Goal: Task Accomplishment & Management: Complete application form

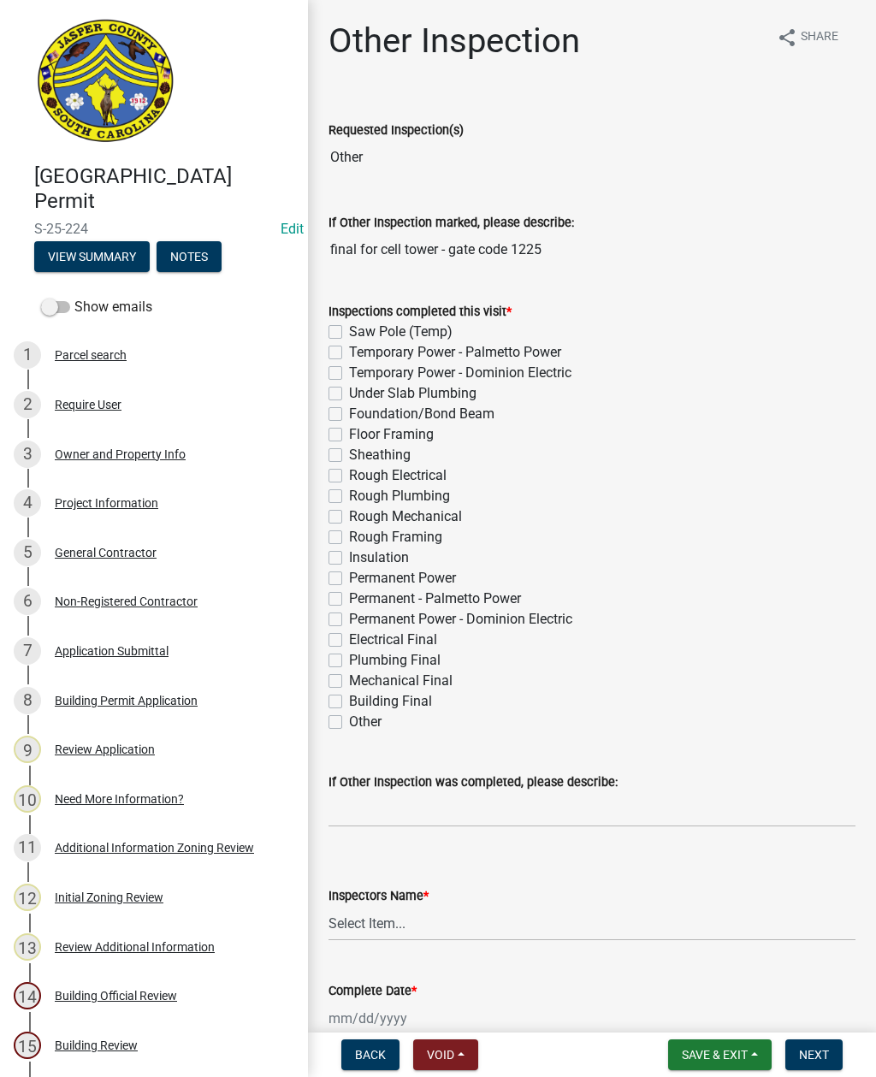
click at [349, 621] on label "Permanent Power - Dominion Electric" at bounding box center [460, 619] width 223 height 21
click at [349, 620] on input "Permanent Power - Dominion Electric" at bounding box center [354, 614] width 11 height 11
checkbox input "true"
checkbox input "false"
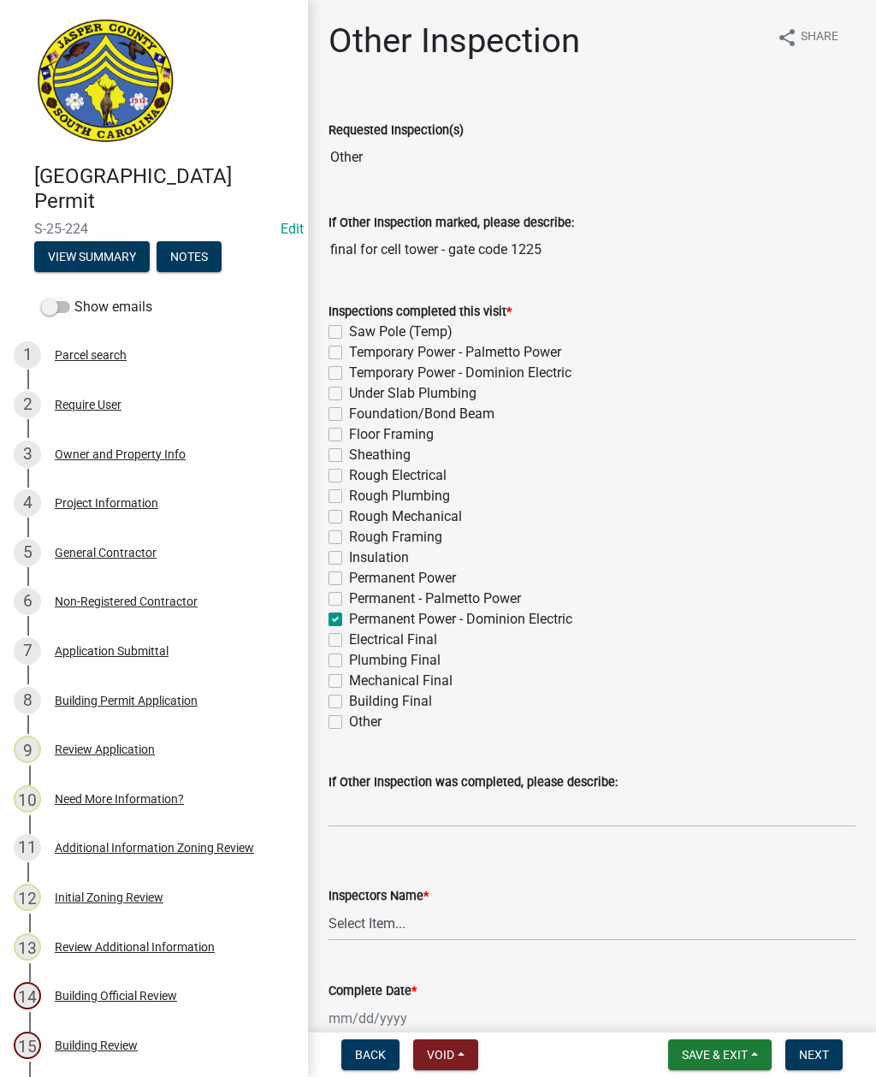
checkbox input "false"
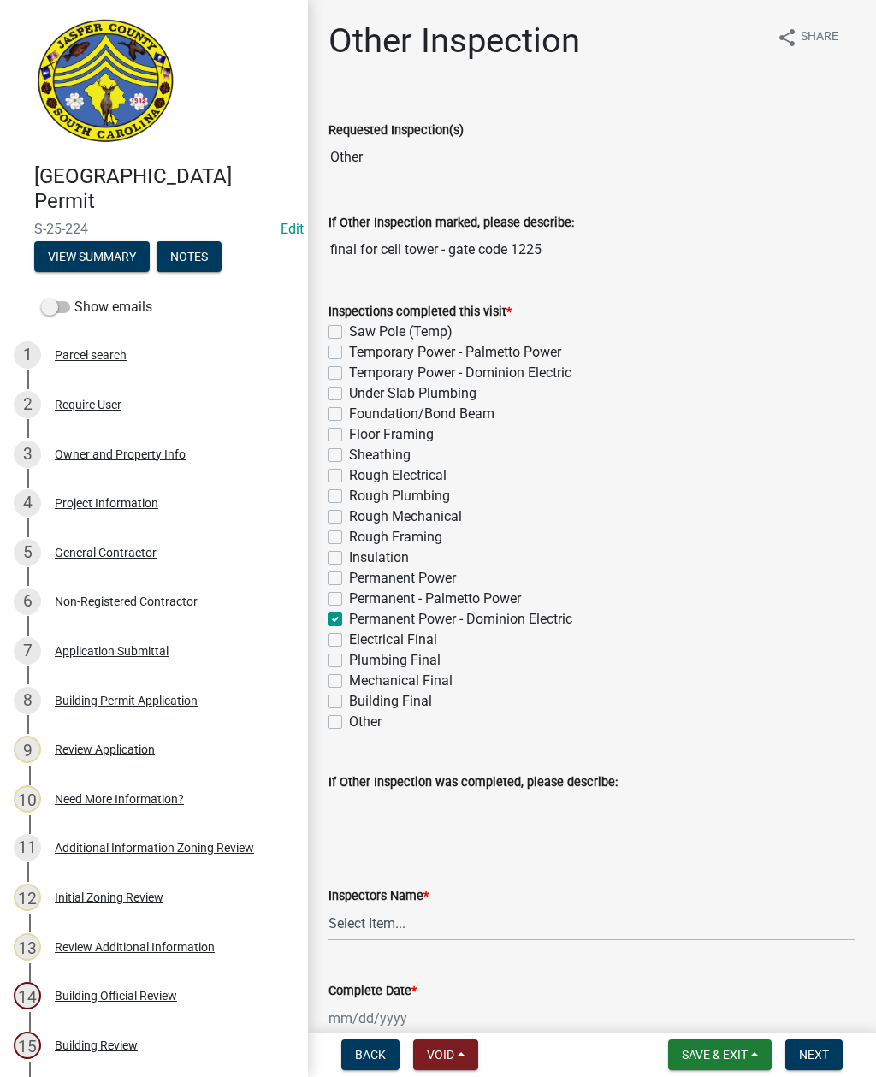
checkbox input "false"
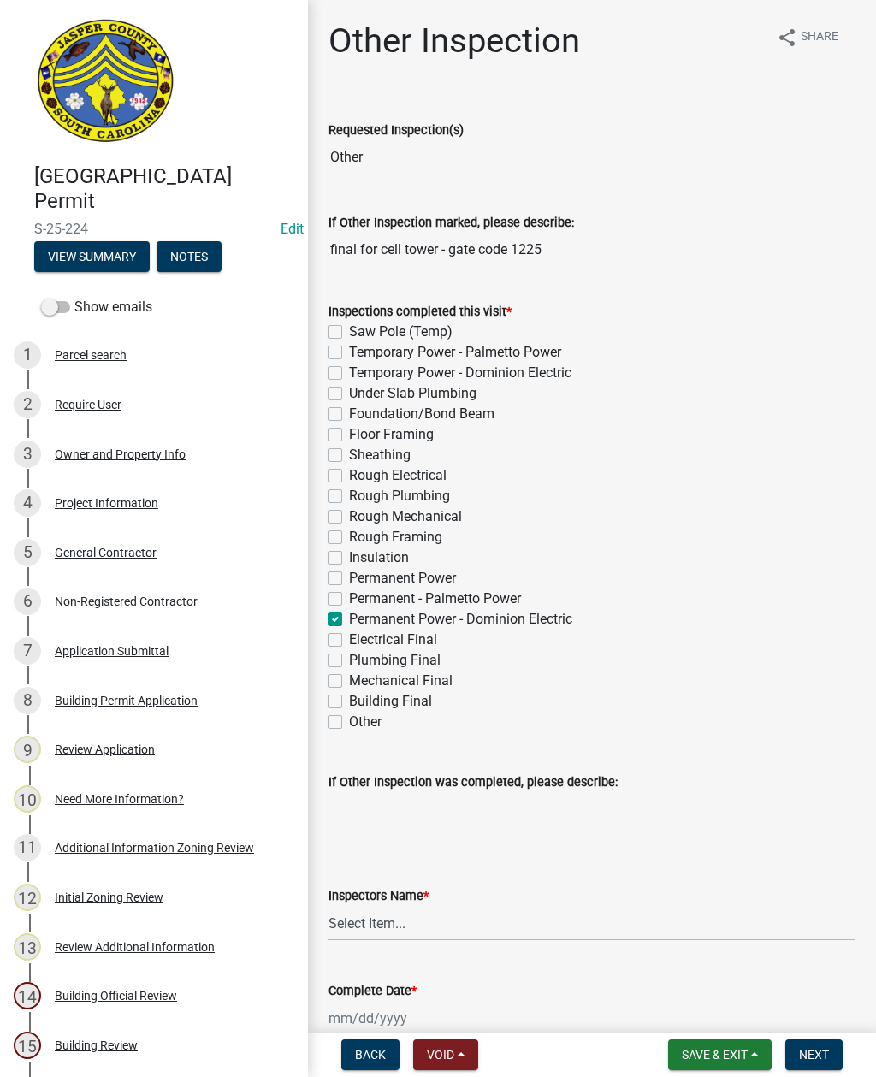
checkbox input "false"
checkbox input "true"
checkbox input "false"
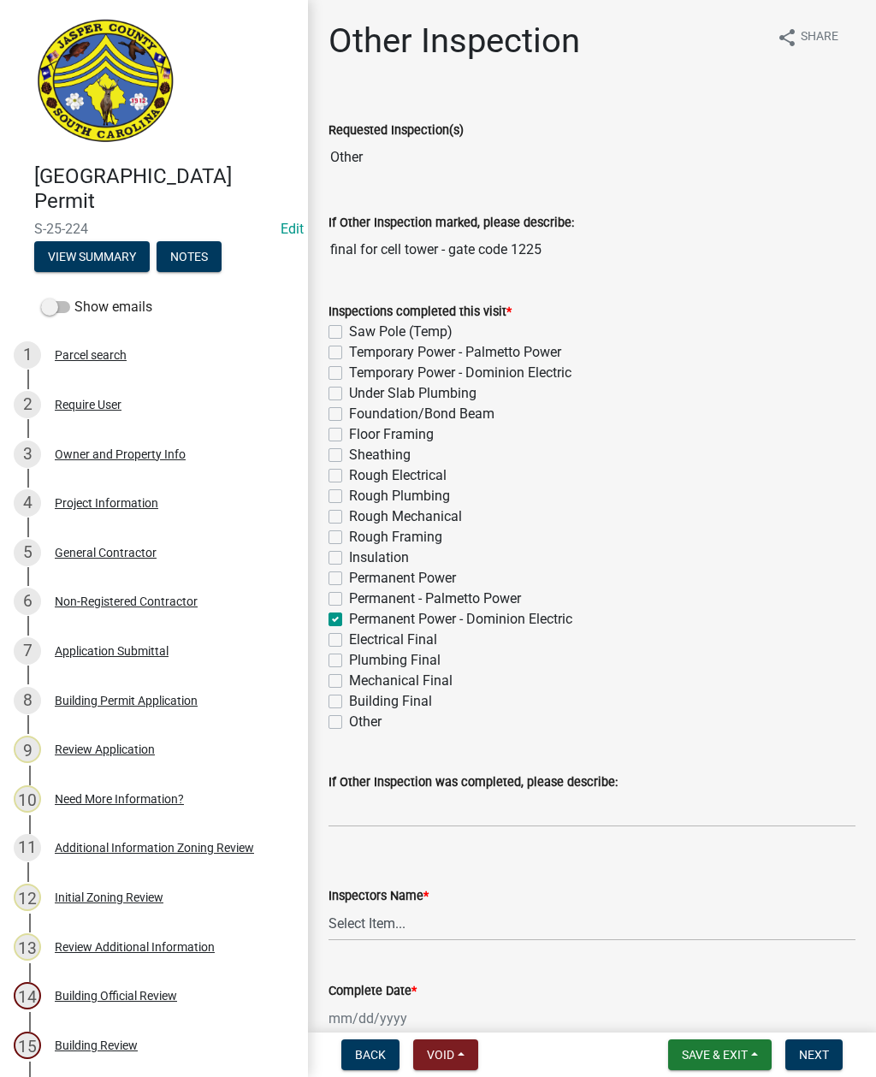
checkbox input "false"
click at [376, 925] on select "Select Item... jcorwin@jaspercounty.gov (John Corwin ) rcampbell (Ryan Campbell)" at bounding box center [591, 923] width 527 height 35
select select "2d9ba1e5-2fdd-4b15-98d0-073dcbeb5880"
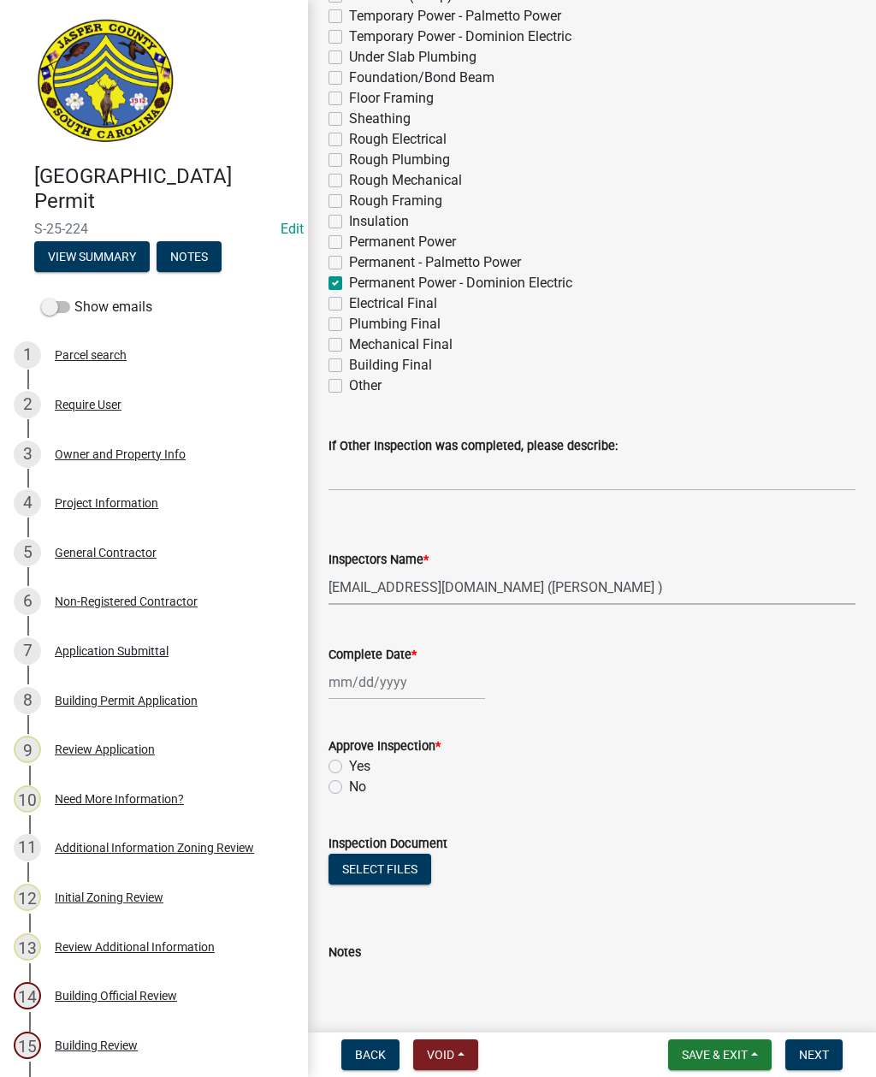
scroll to position [309, 0]
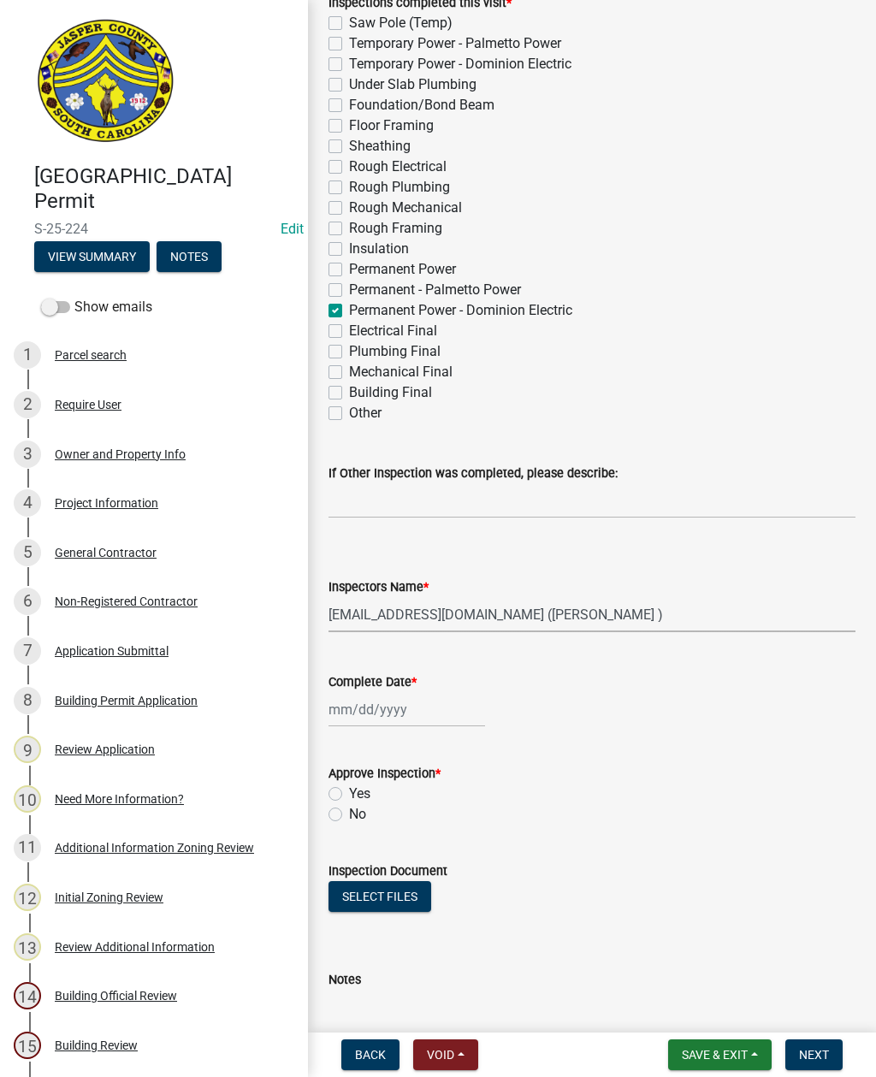
click at [349, 336] on label "Electrical Final" at bounding box center [393, 331] width 88 height 21
click at [349, 332] on input "Electrical Final" at bounding box center [354, 326] width 11 height 11
checkbox input "true"
checkbox input "false"
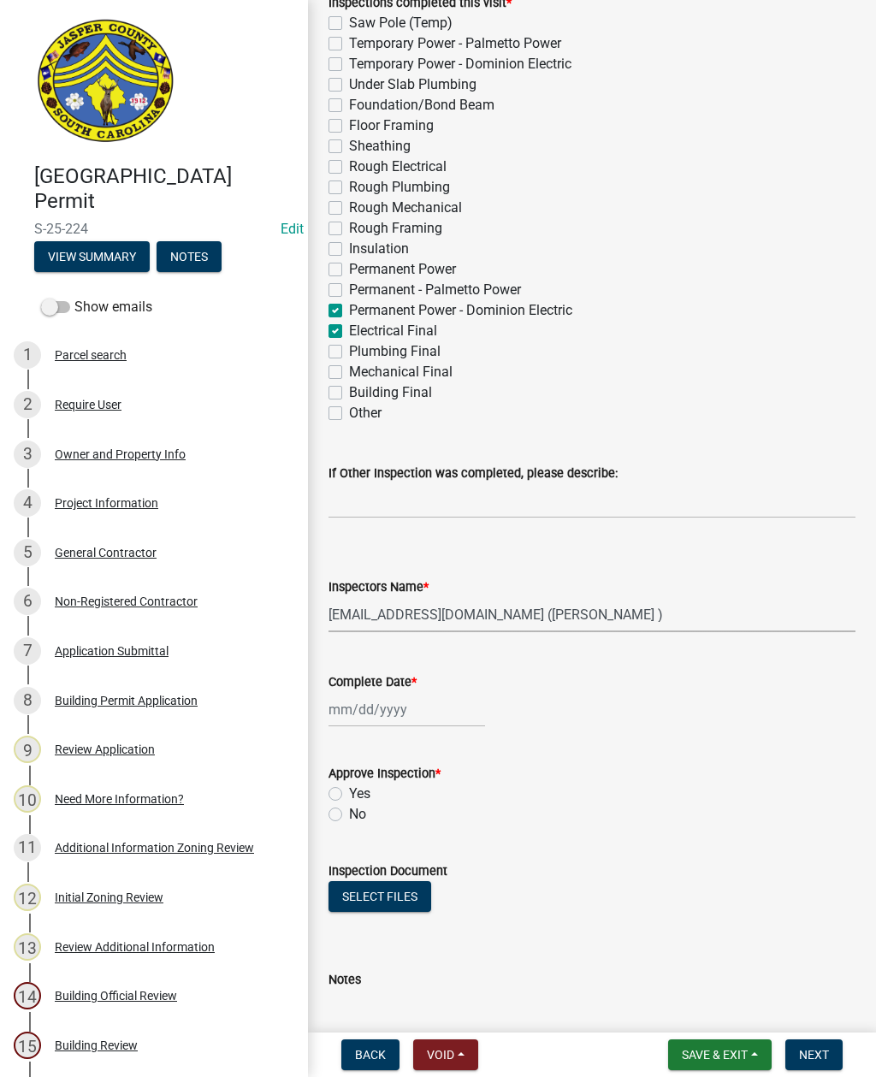
checkbox input "false"
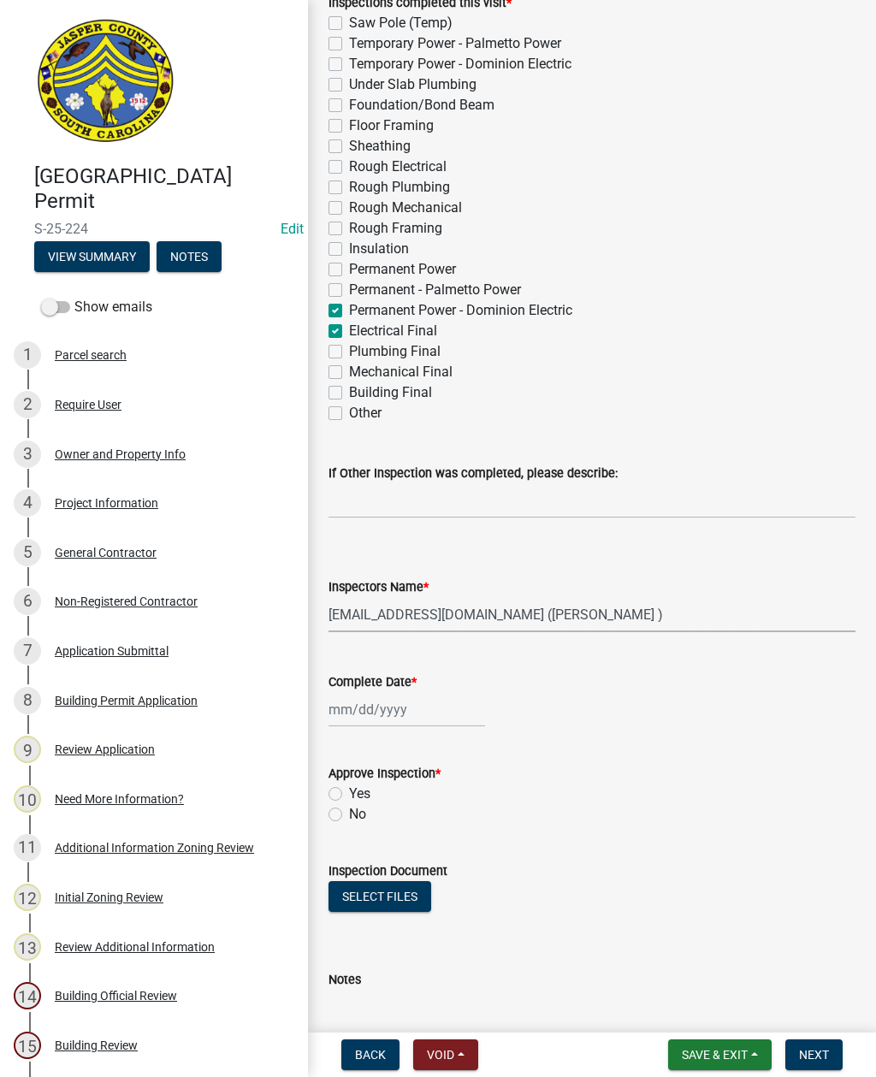
checkbox input "false"
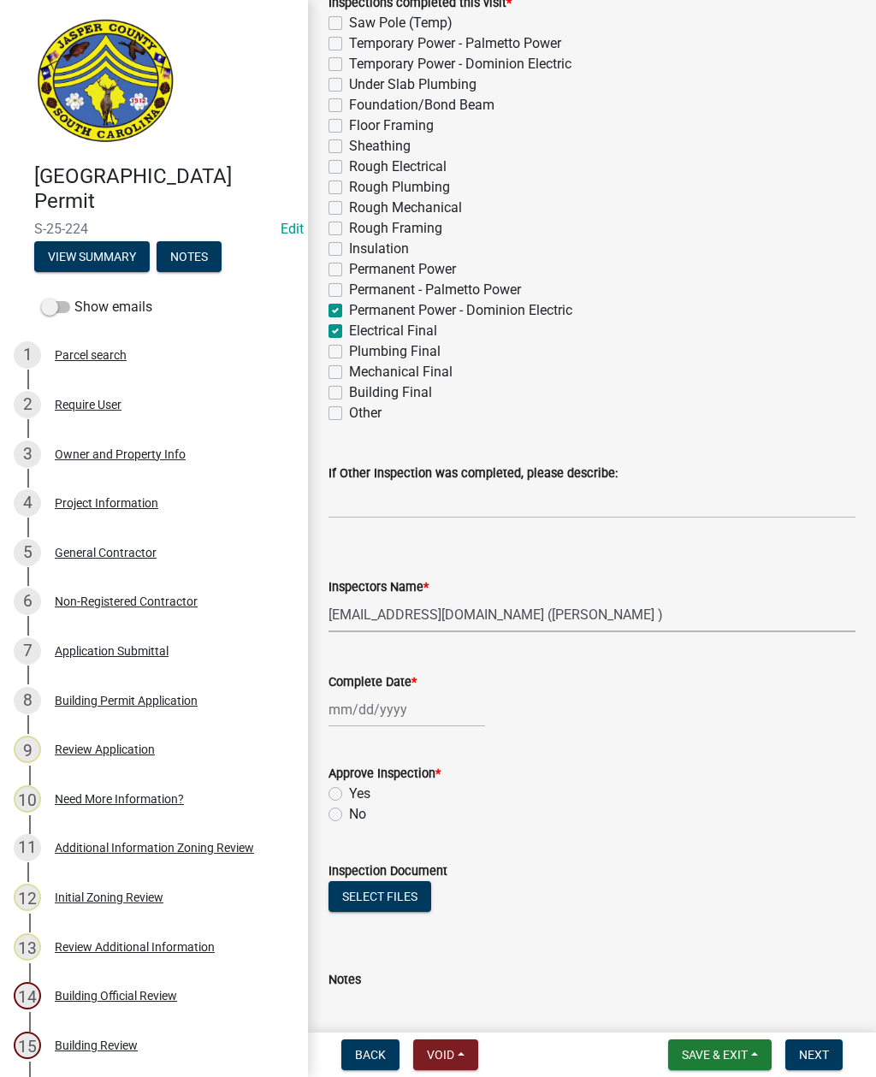
checkbox input "false"
checkbox input "true"
checkbox input "false"
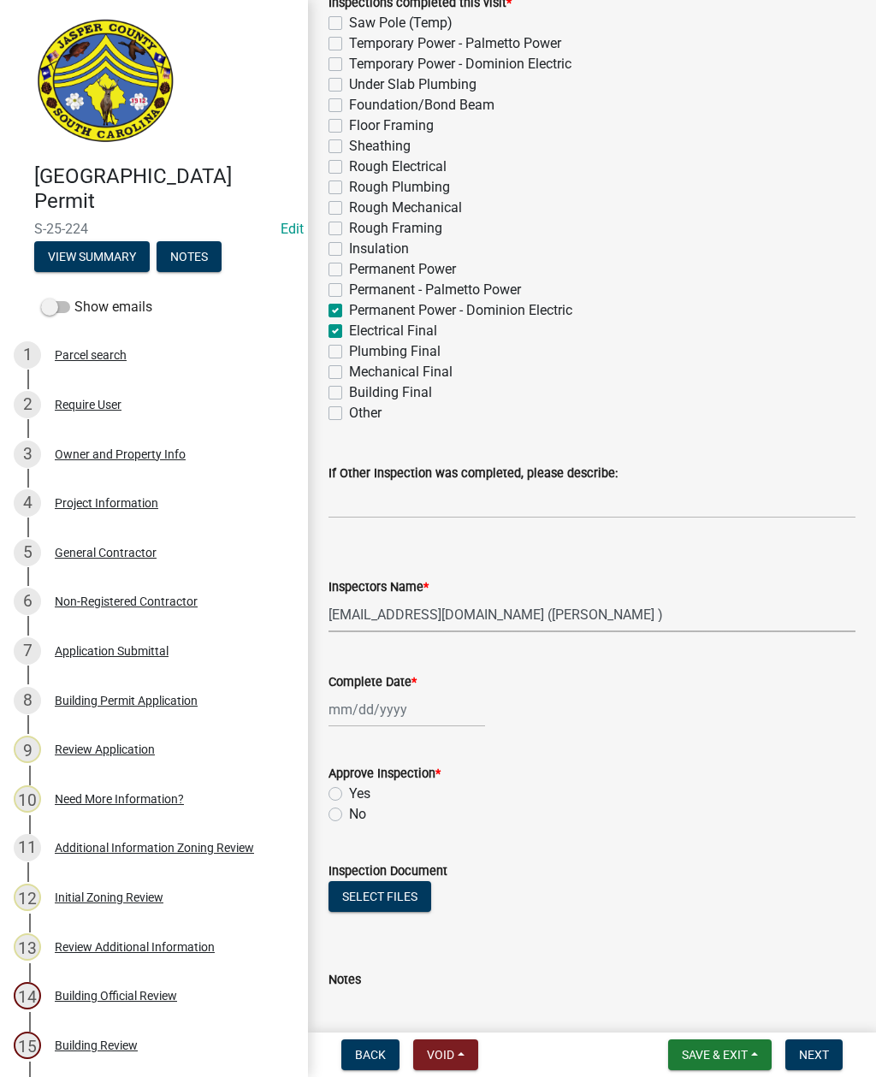
checkbox input "false"
click at [380, 705] on div at bounding box center [406, 709] width 157 height 35
select select "9"
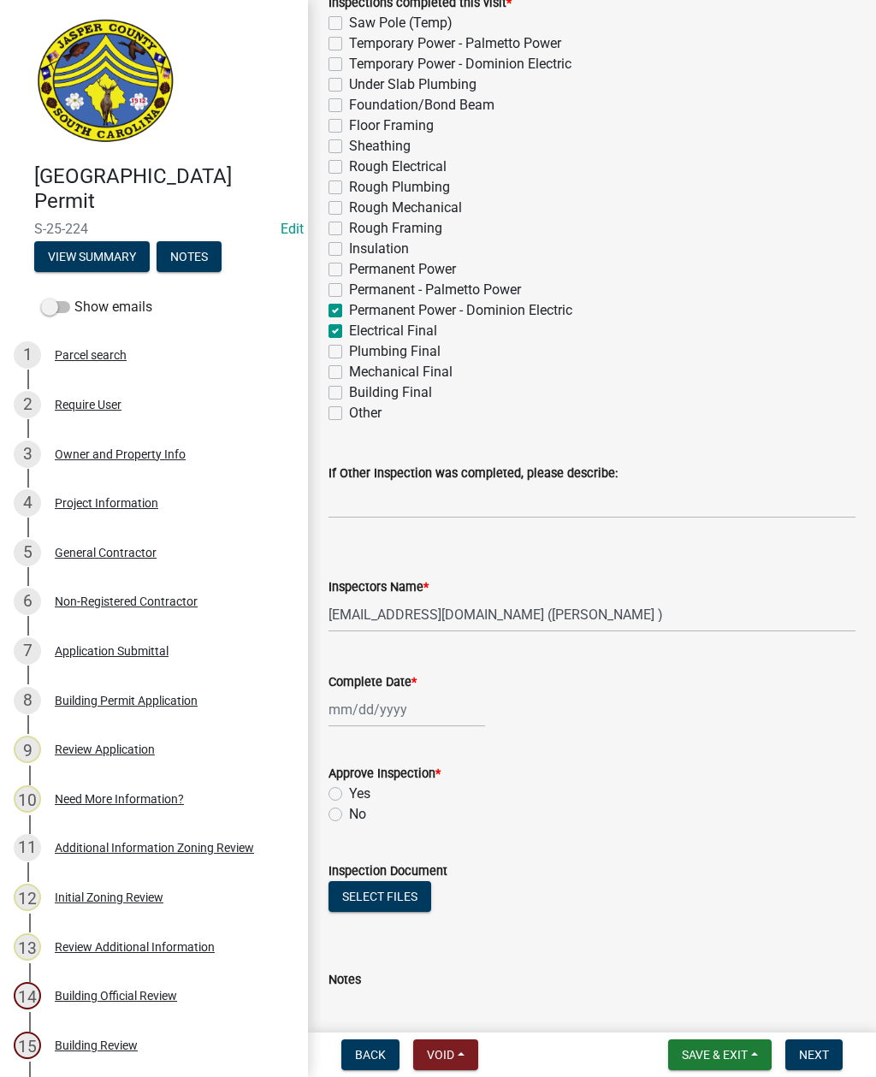
select select "2025"
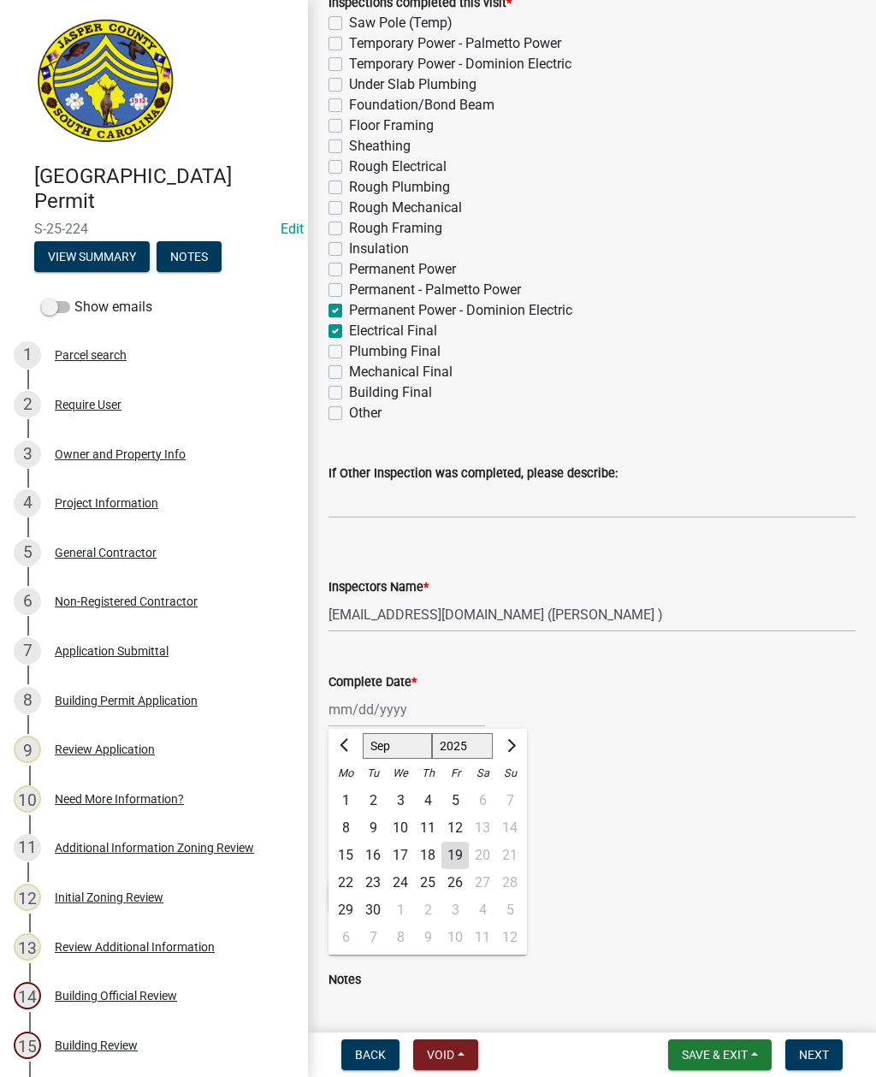
click at [457, 853] on div "19" at bounding box center [454, 855] width 27 height 27
type input "[DATE]"
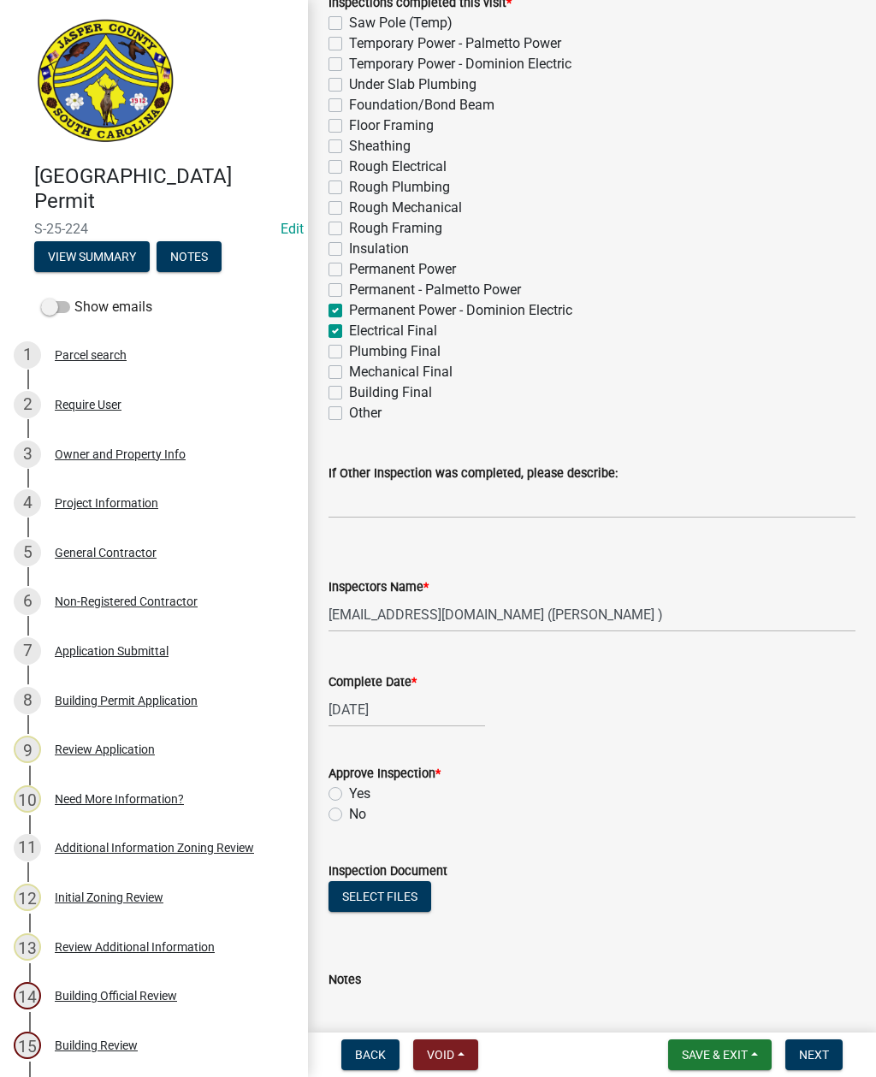
click at [349, 794] on label "Yes" at bounding box center [359, 794] width 21 height 21
click at [349, 794] on input "Yes" at bounding box center [354, 789] width 11 height 11
radio input "true"
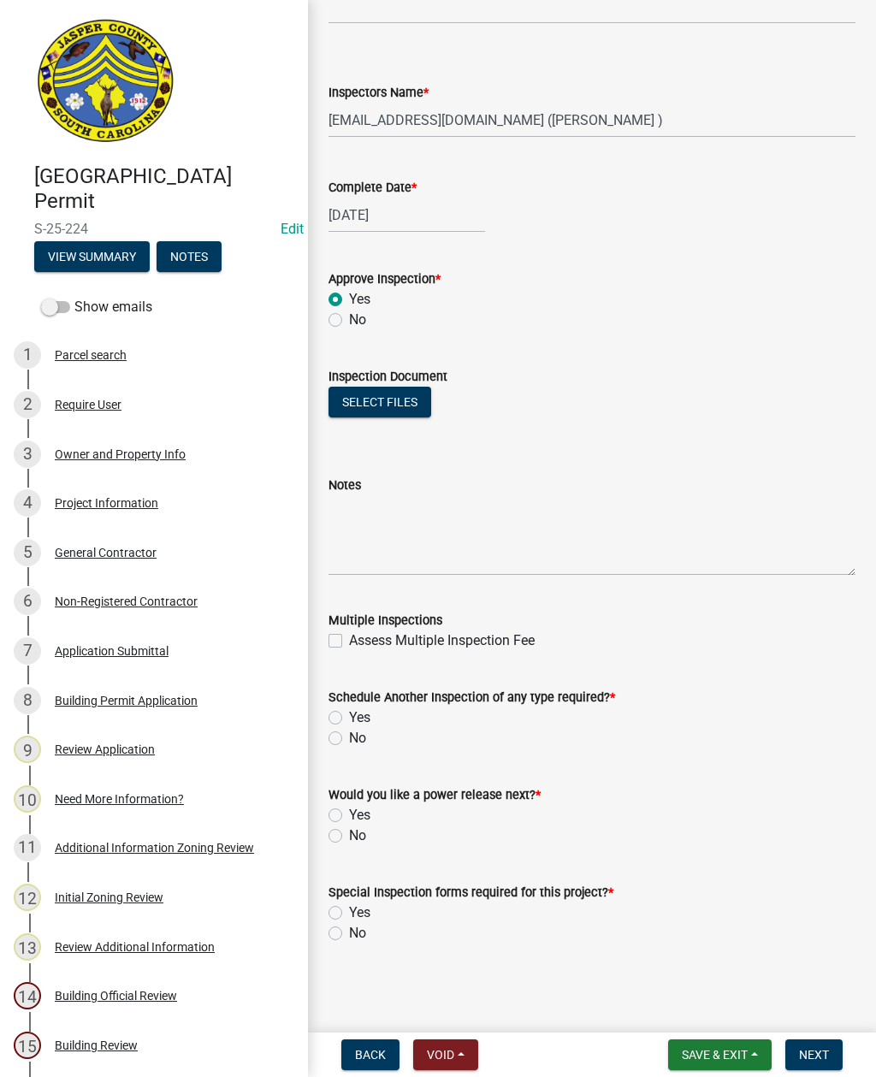
scroll to position [803, 0]
click at [349, 744] on label "No" at bounding box center [357, 738] width 17 height 21
click at [349, 739] on input "No" at bounding box center [354, 733] width 11 height 11
radio input "true"
click at [349, 814] on label "Yes" at bounding box center [359, 815] width 21 height 21
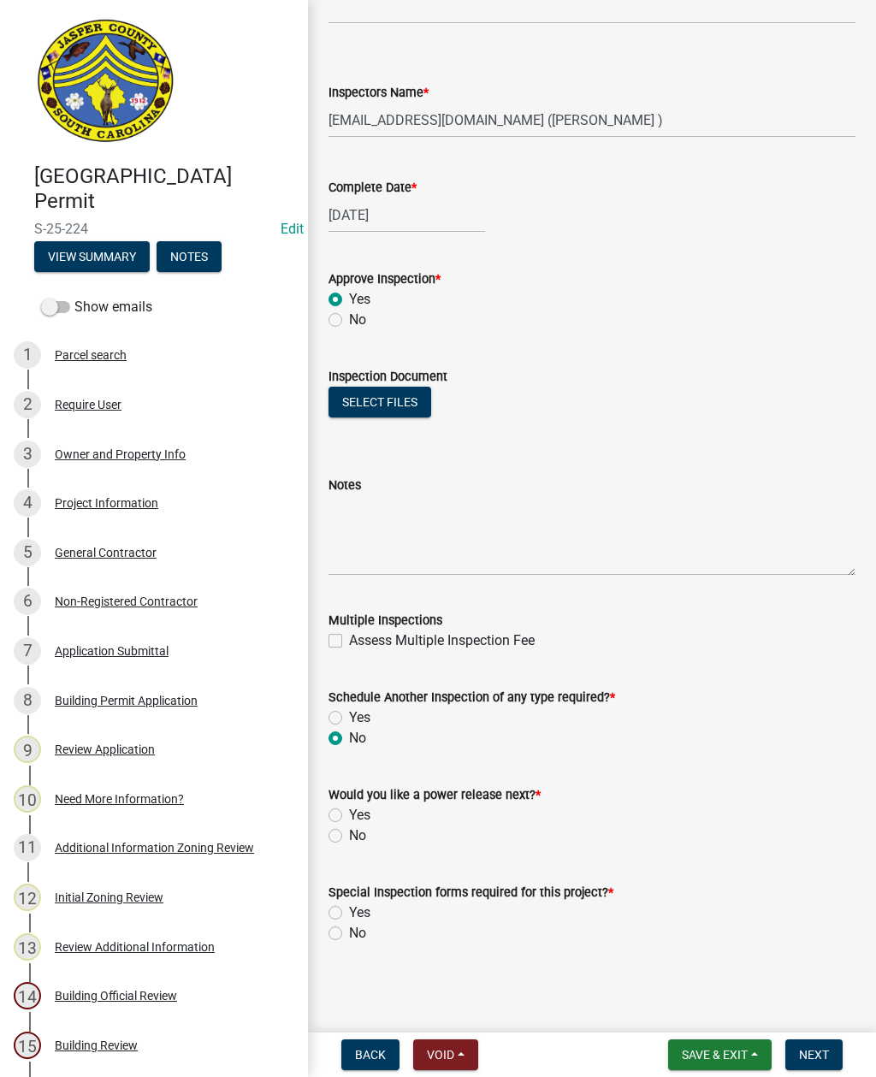
click at [349, 814] on input "Yes" at bounding box center [354, 810] width 11 height 11
radio input "true"
click at [349, 939] on label "No" at bounding box center [357, 933] width 17 height 21
click at [349, 934] on input "No" at bounding box center [354, 928] width 11 height 11
radio input "true"
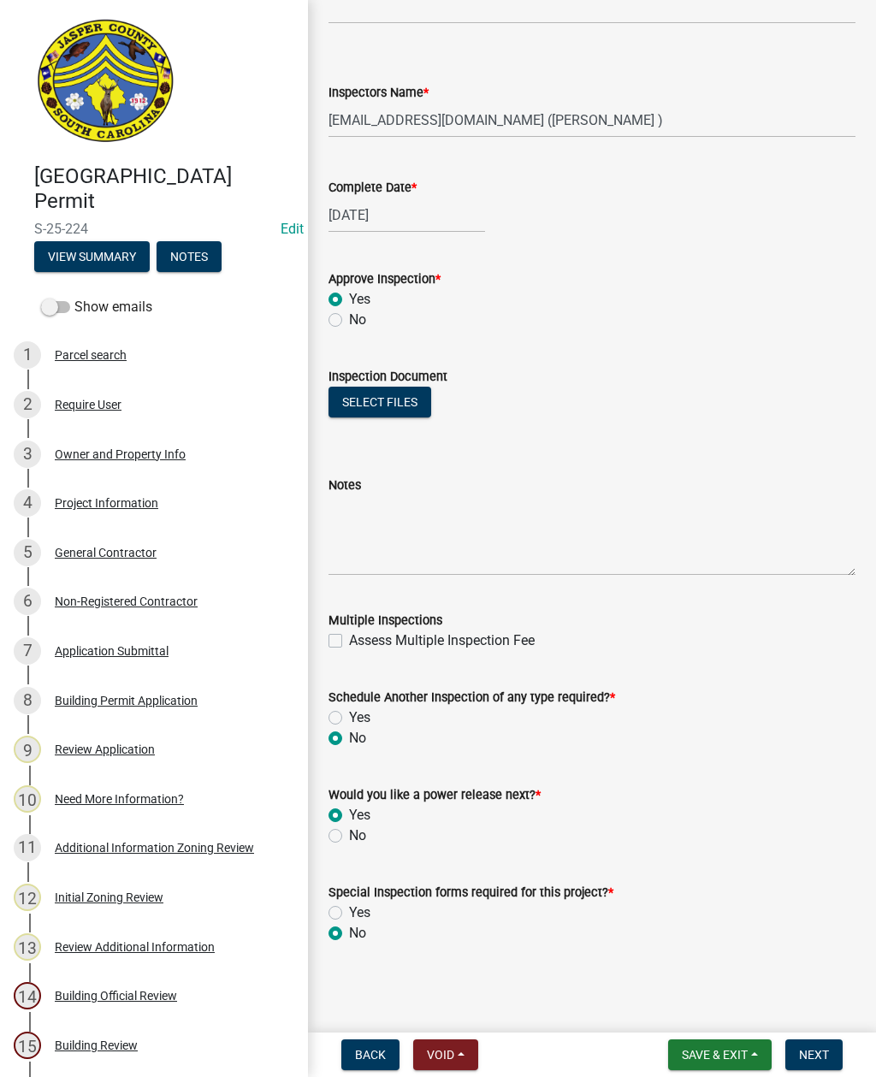
click at [822, 1059] on span "Next" at bounding box center [814, 1055] width 30 height 14
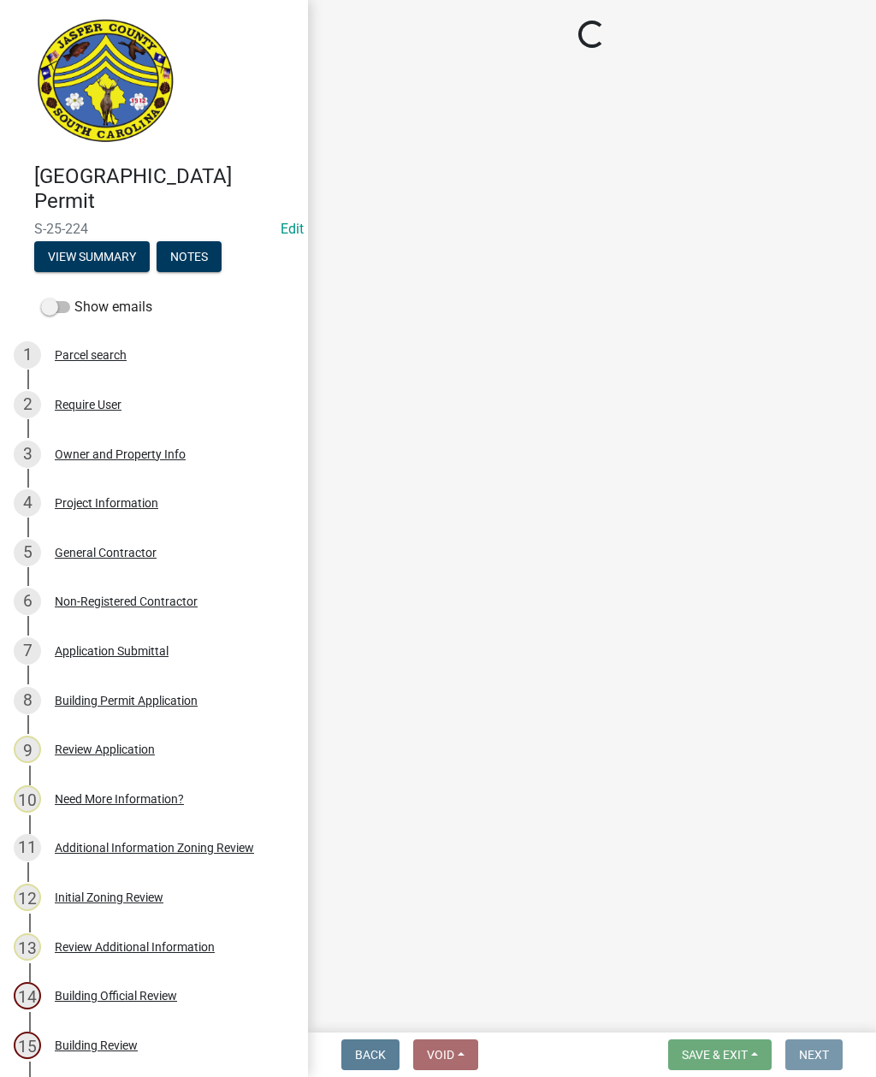
scroll to position [0, 0]
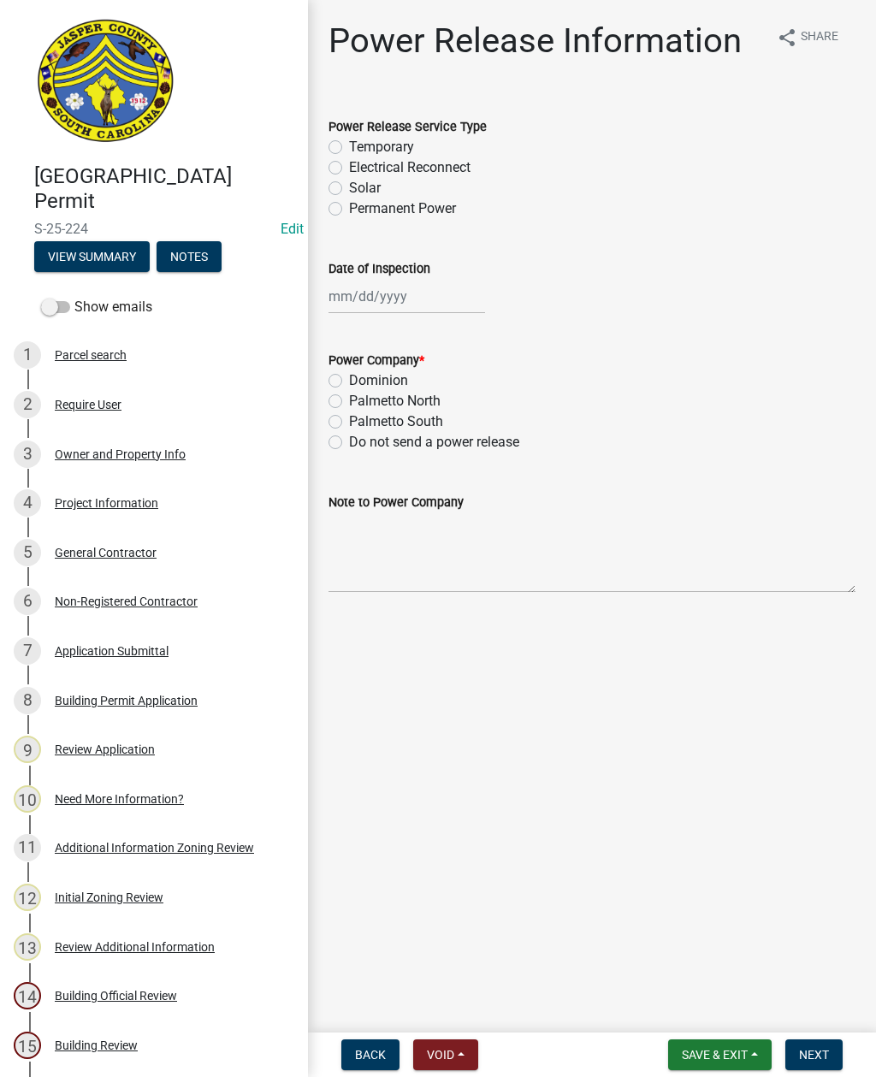
click at [349, 213] on label "Permanent Power" at bounding box center [402, 208] width 107 height 21
click at [349, 210] on input "Permanent Power" at bounding box center [354, 203] width 11 height 11
radio input "true"
click at [392, 305] on div at bounding box center [406, 296] width 157 height 35
select select "9"
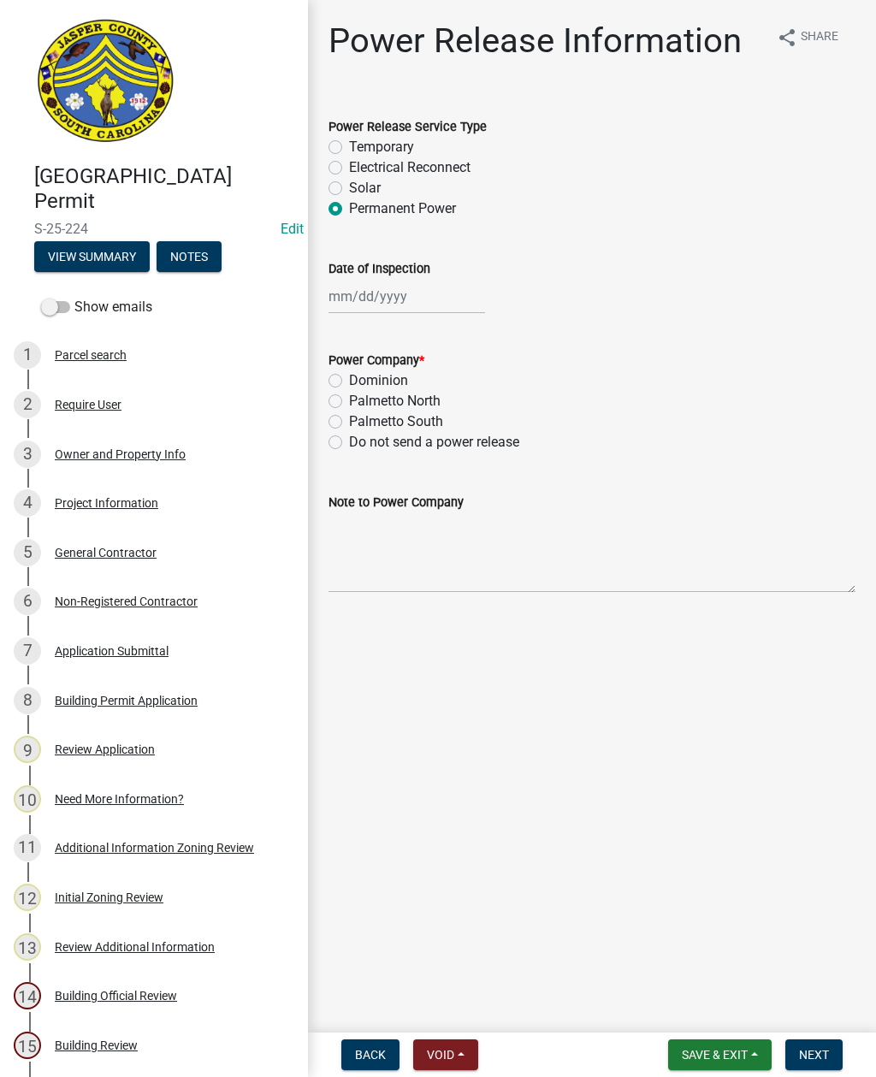
select select "2025"
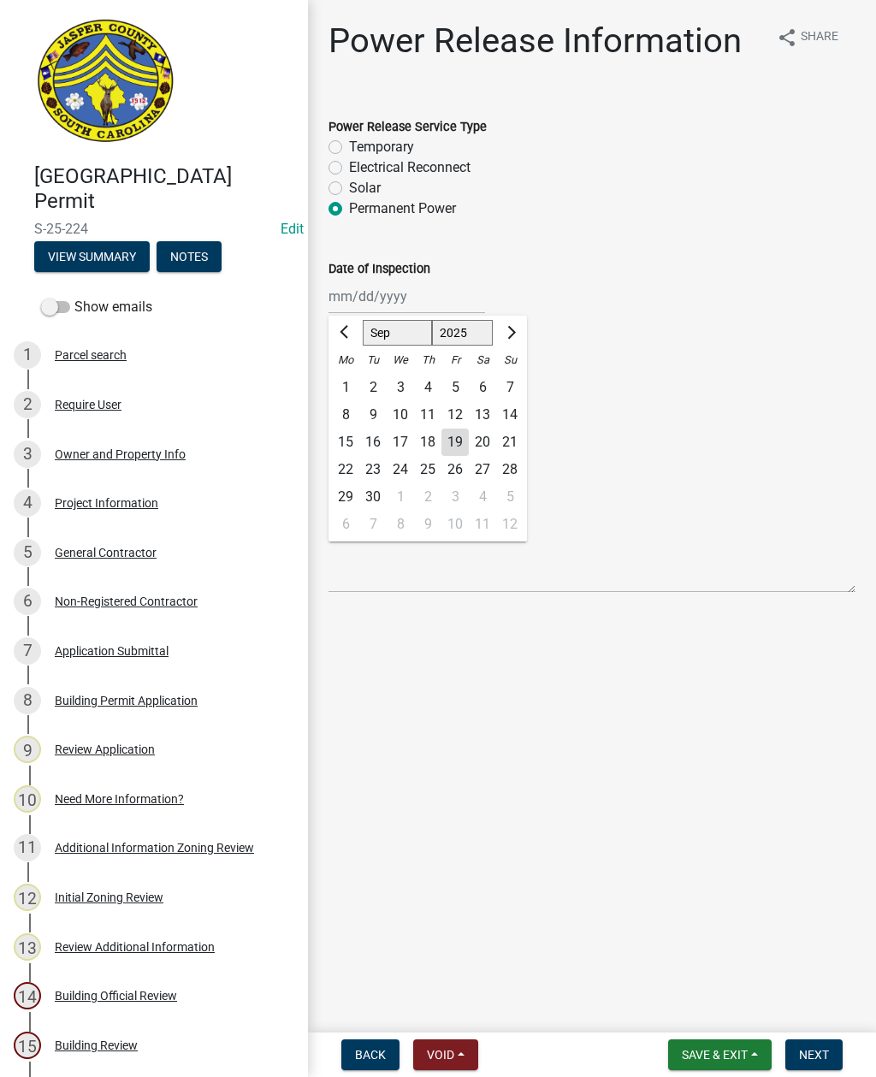
click at [458, 445] on div "19" at bounding box center [454, 442] width 27 height 27
type input "[DATE]"
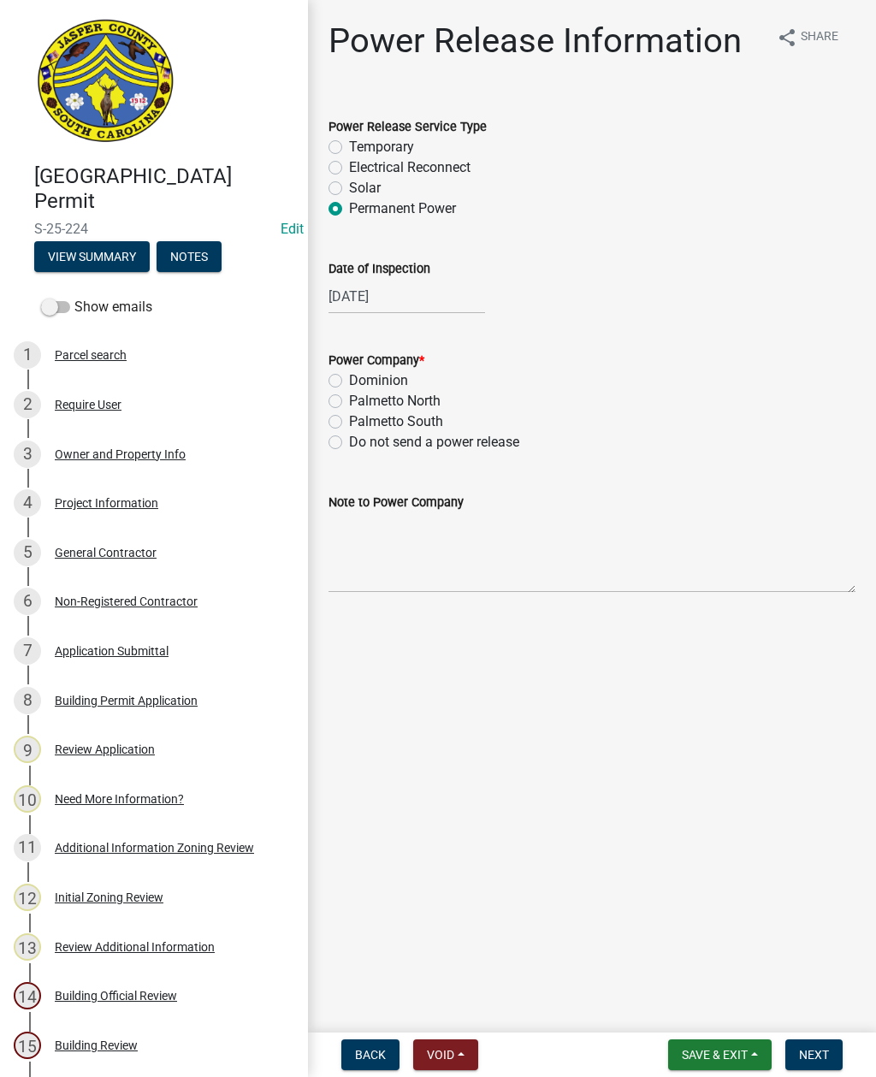
click at [349, 379] on label "Dominion" at bounding box center [378, 380] width 59 height 21
click at [349, 379] on input "Dominion" at bounding box center [354, 375] width 11 height 11
radio input "true"
click at [432, 553] on textarea "Note to Power Company" at bounding box center [591, 552] width 527 height 80
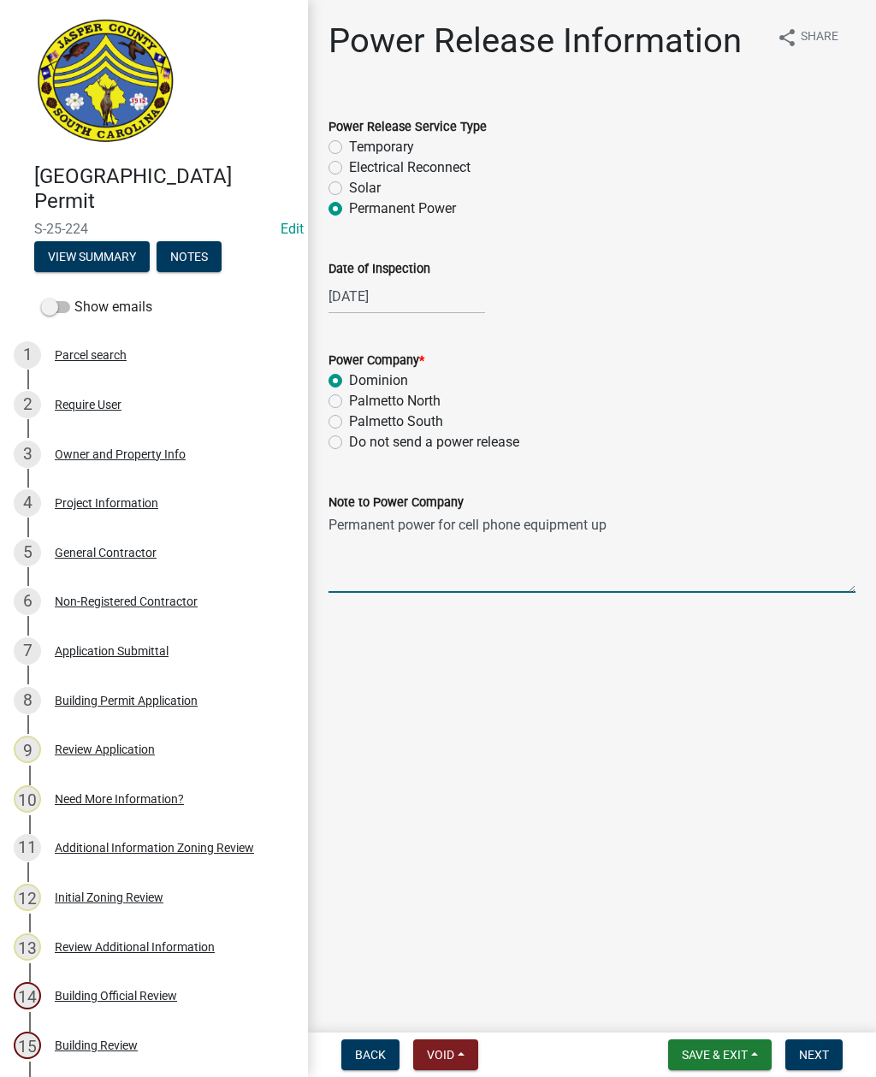
type textarea "Permanent power for cell phone equipment upgrade"
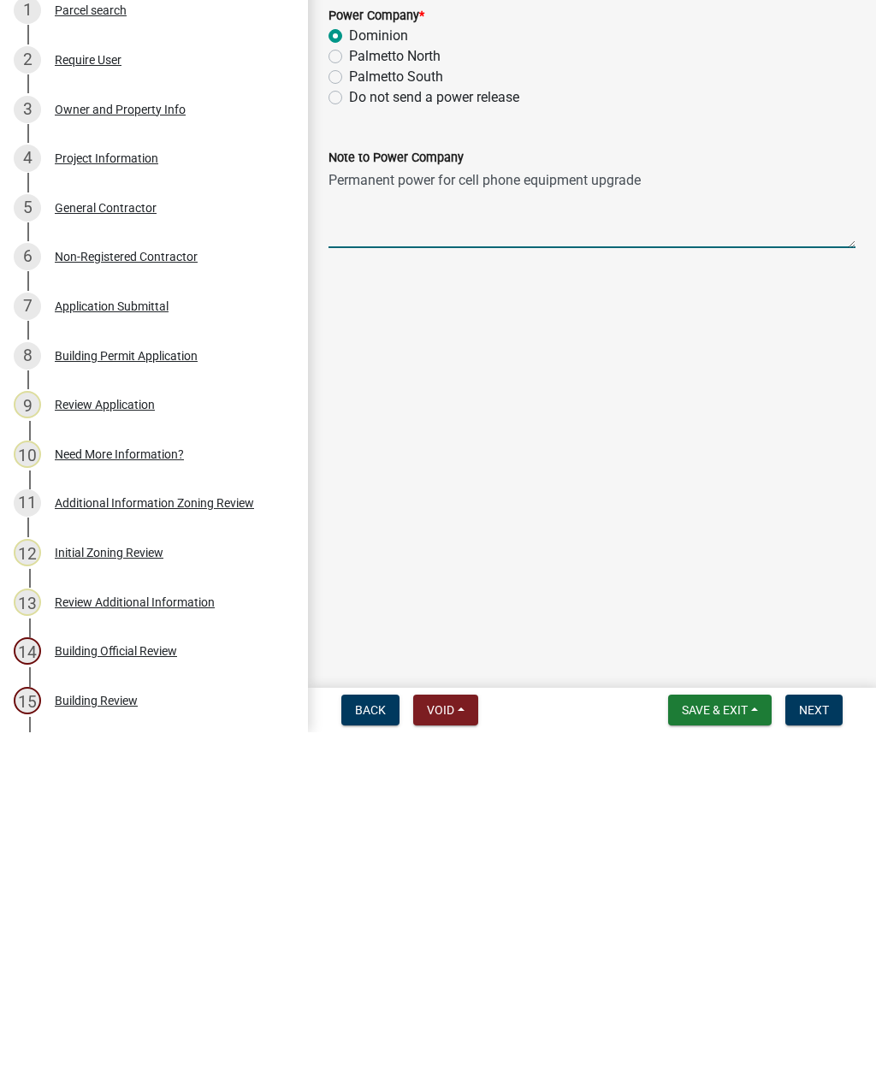
click at [816, 1048] on span "Next" at bounding box center [814, 1055] width 30 height 14
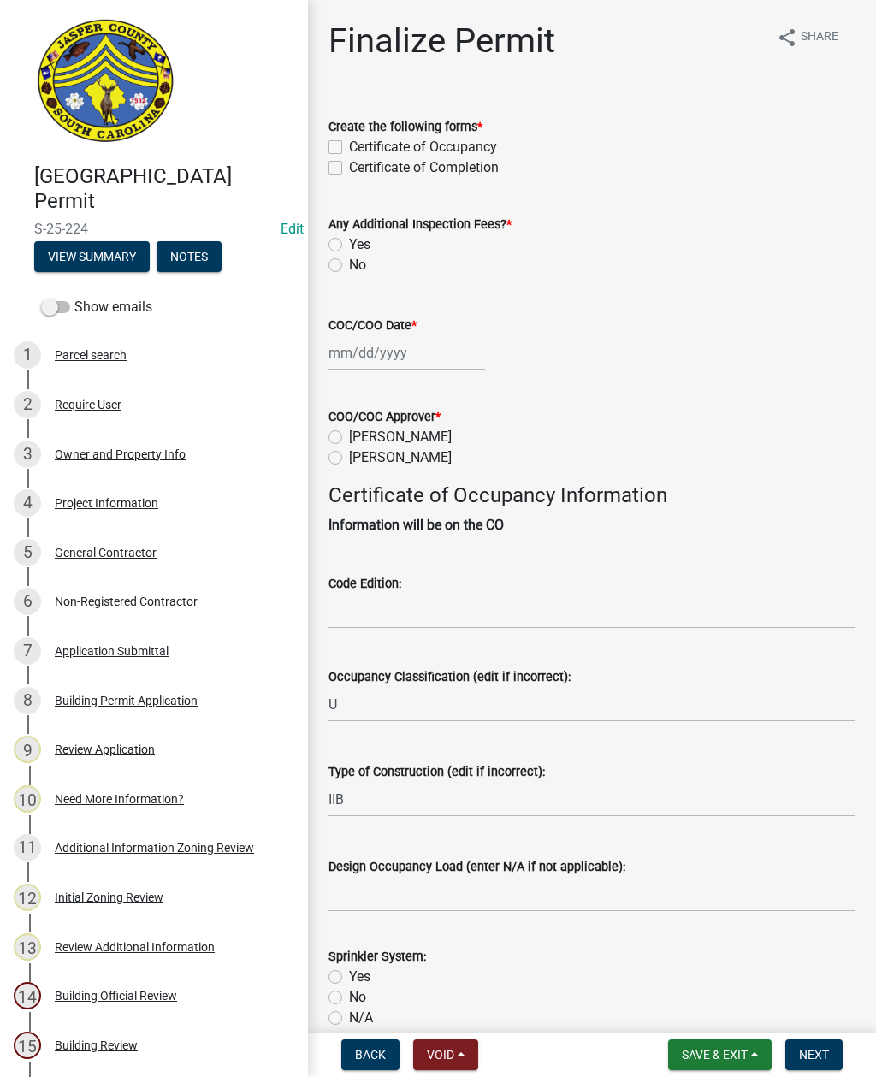
click at [349, 166] on label "Certificate of Completion" at bounding box center [424, 167] width 150 height 21
click at [349, 166] on input "Certificate of Completion" at bounding box center [354, 162] width 11 height 11
checkbox input "true"
checkbox input "false"
checkbox input "true"
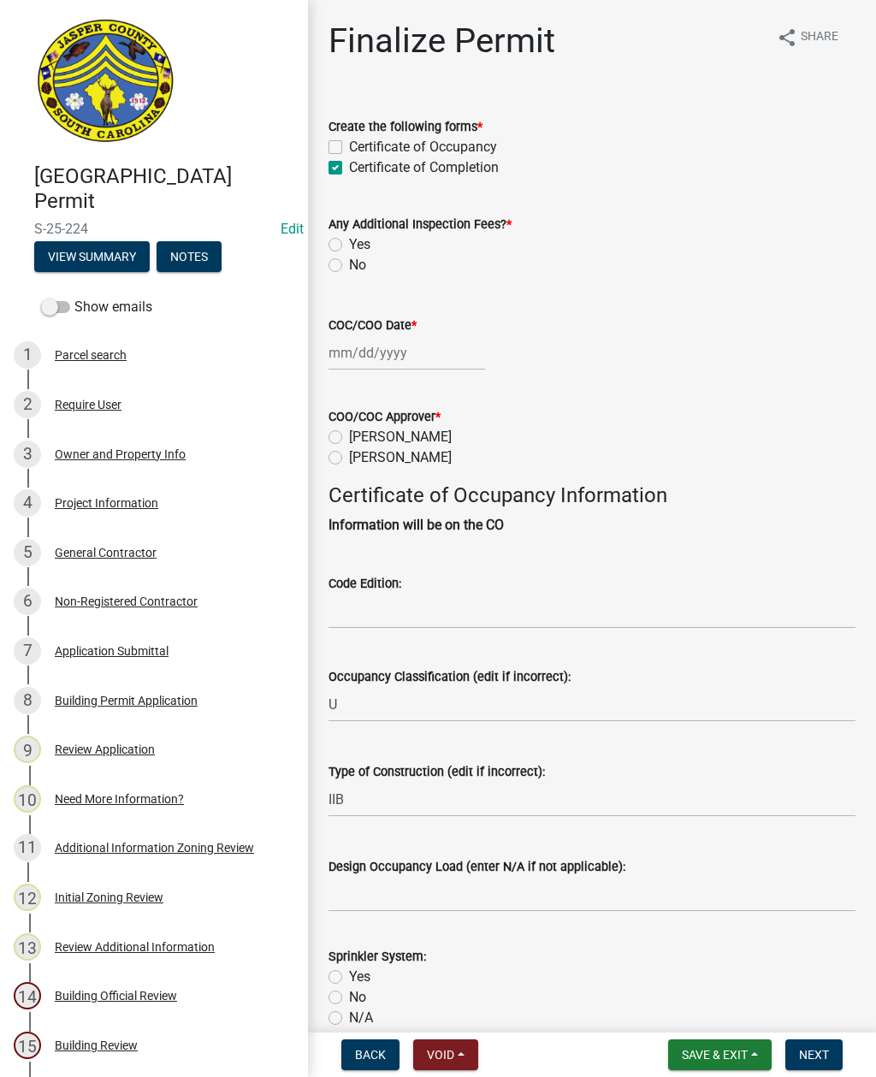
click at [349, 267] on label "No" at bounding box center [357, 265] width 17 height 21
click at [349, 266] on input "No" at bounding box center [354, 260] width 11 height 11
radio input "true"
click at [364, 354] on div at bounding box center [406, 352] width 157 height 35
select select "9"
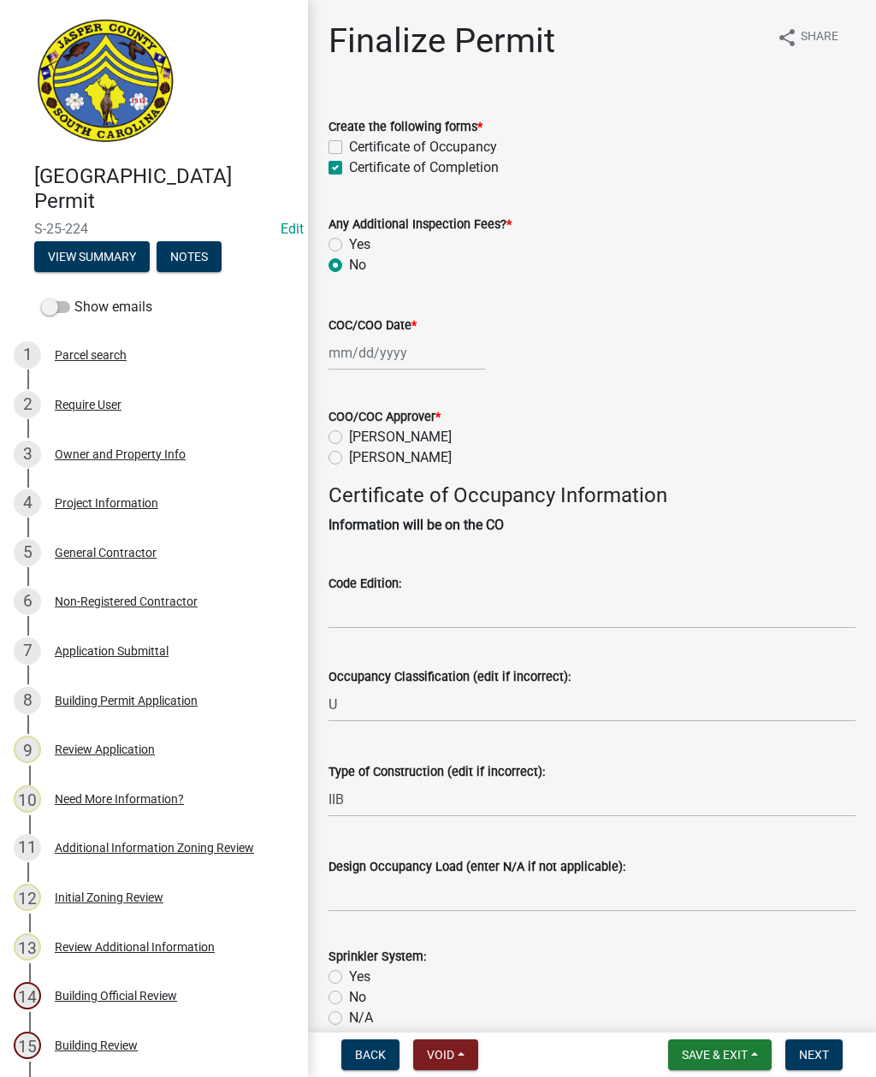
select select "2025"
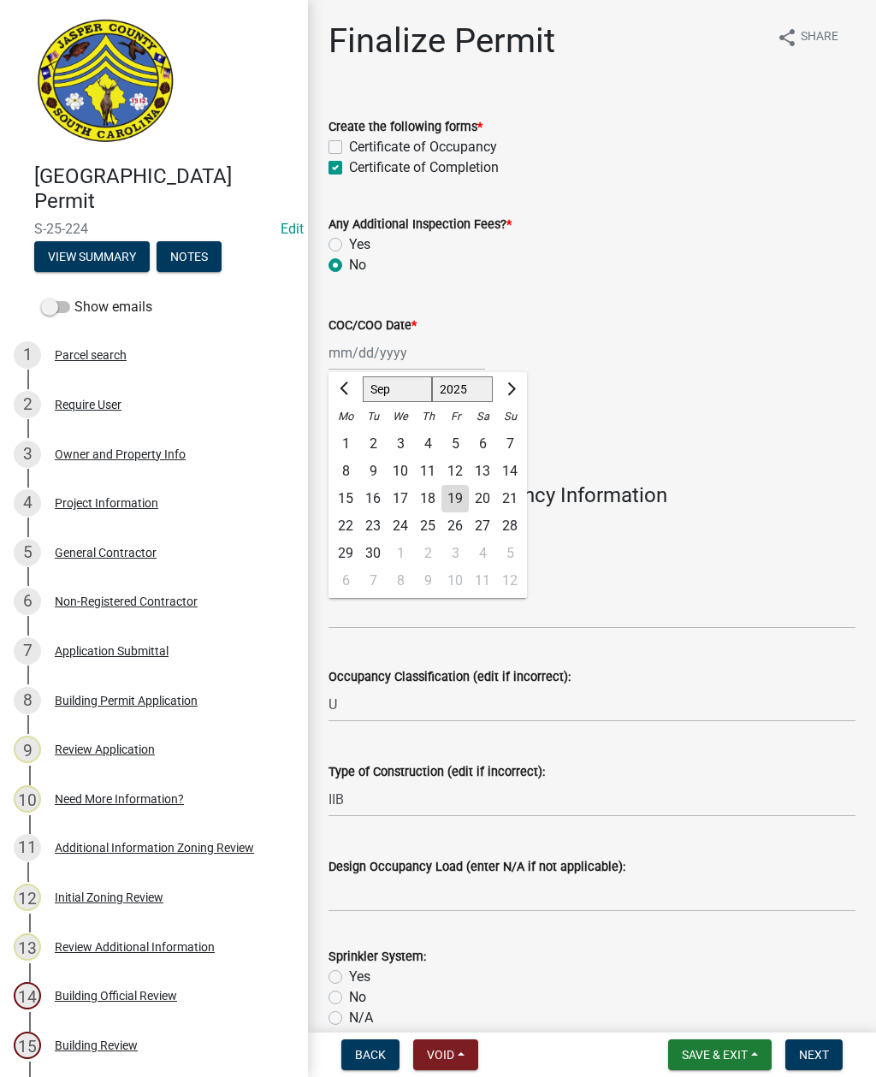
click at [453, 494] on div "19" at bounding box center [454, 498] width 27 height 27
type input "[DATE]"
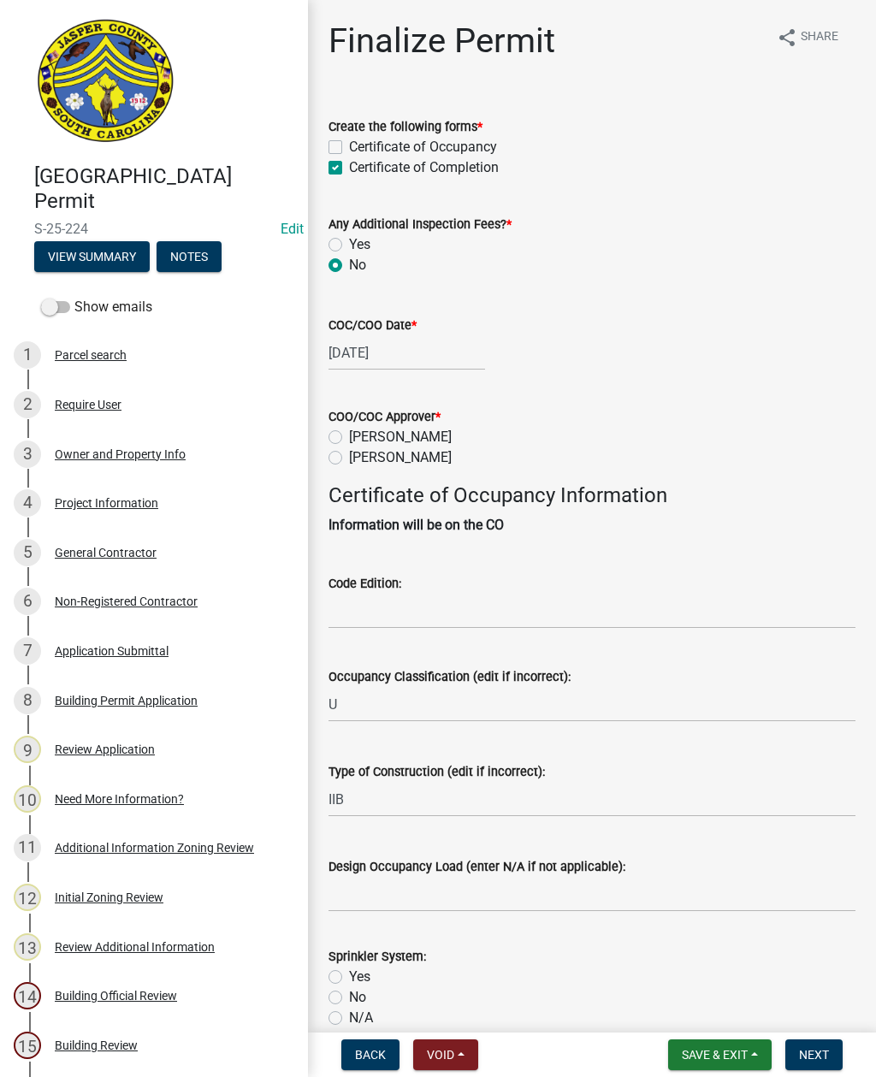
click at [349, 456] on label "Ryan Campbell" at bounding box center [400, 457] width 103 height 21
click at [349, 456] on input "Ryan Campbell" at bounding box center [354, 452] width 11 height 11
radio input "true"
click at [434, 601] on input "Code Edition:" at bounding box center [591, 611] width 527 height 35
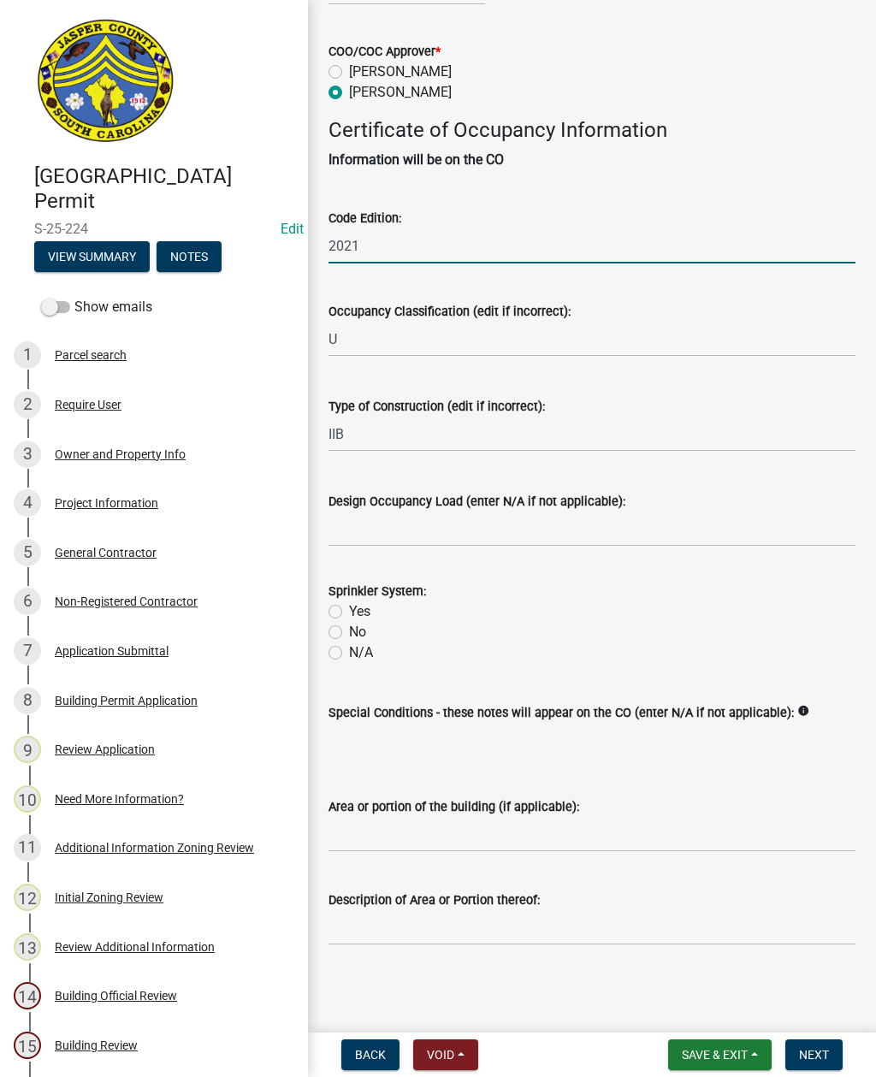
scroll to position [385, 0]
type input "2021"
click at [349, 642] on label "N/A" at bounding box center [361, 652] width 24 height 21
click at [349, 642] on input "N/A" at bounding box center [354, 647] width 11 height 11
radio input "true"
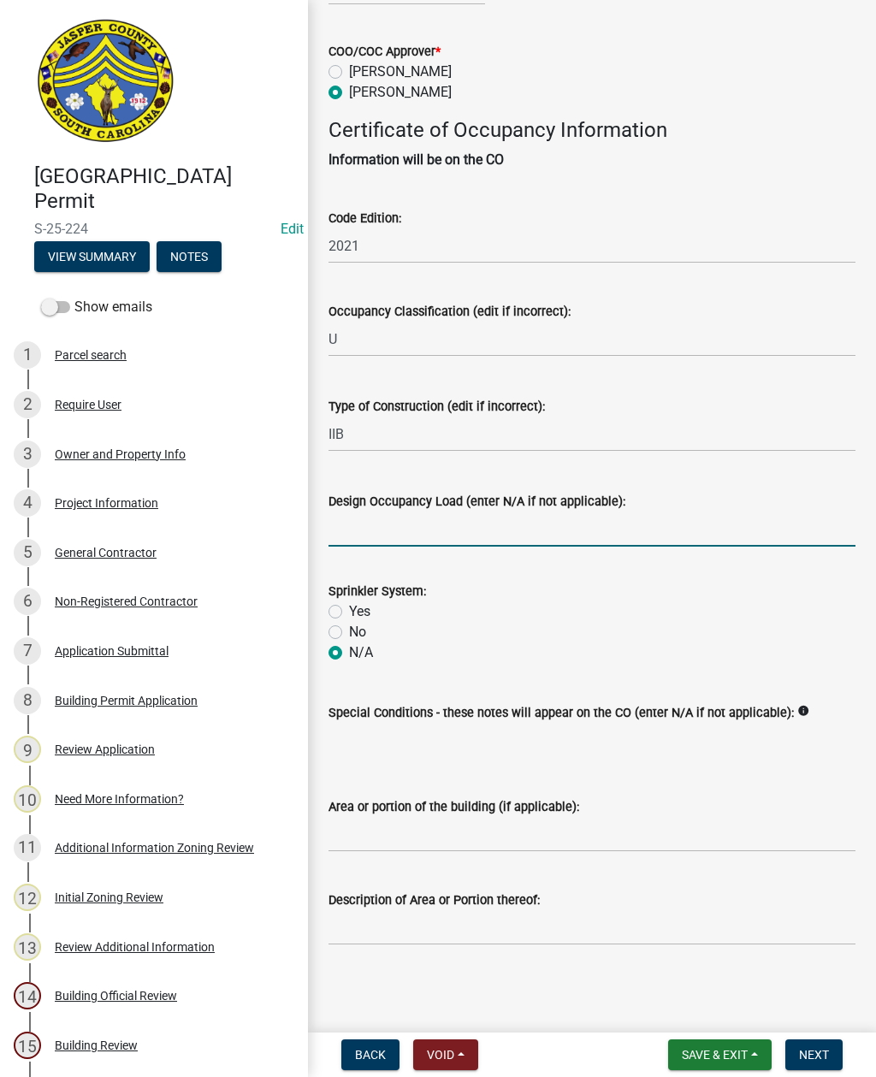
click at [447, 512] on input "Design Occupancy Load (enter N/A if not applicable):" at bounding box center [591, 529] width 527 height 35
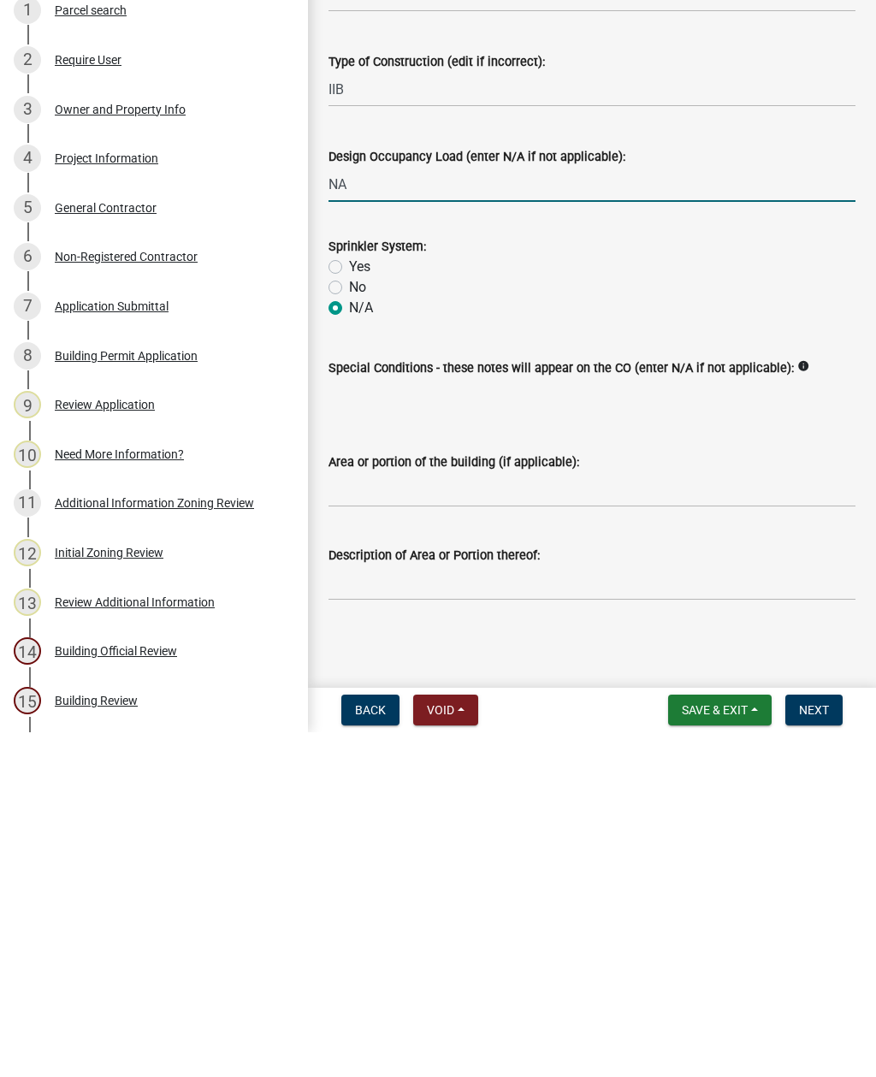
type input "NA"
click at [526, 817] on input "Area or portion of the building (if applicable):" at bounding box center [591, 834] width 527 height 35
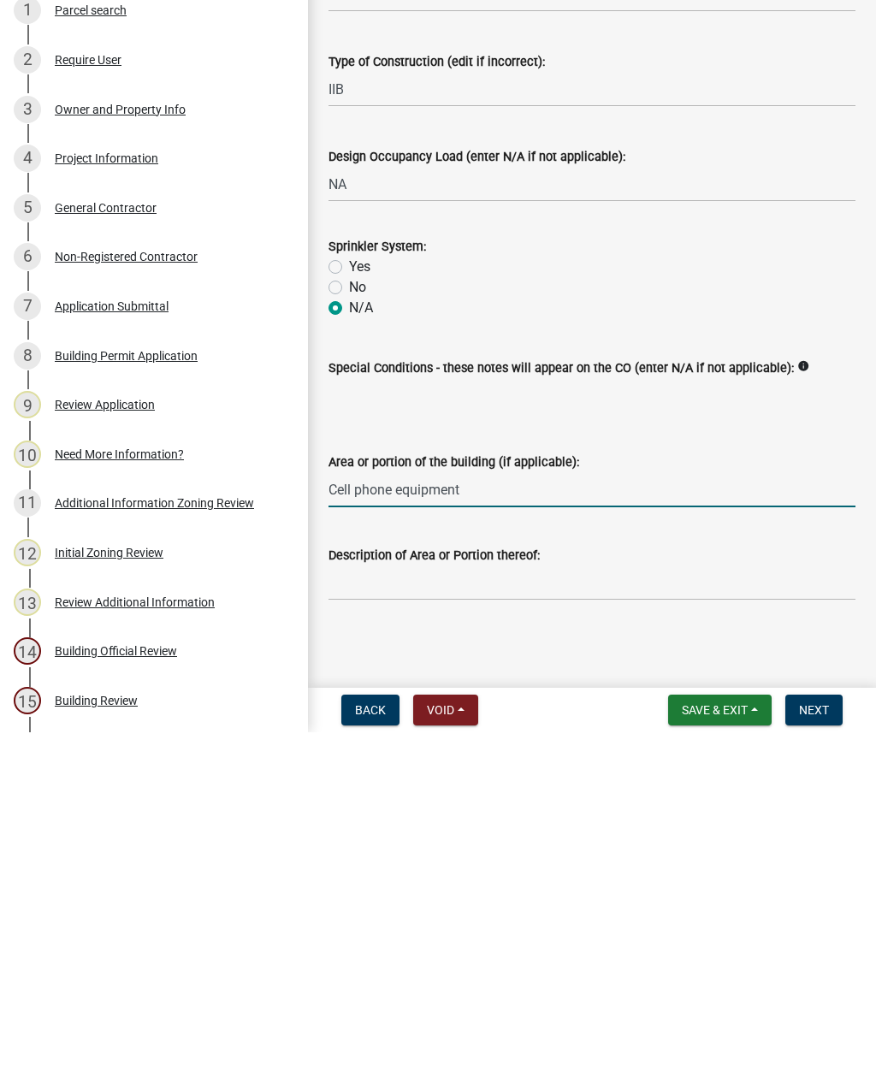
type input "Cell phone equipment"
click at [814, 1048] on span "Next" at bounding box center [814, 1055] width 30 height 14
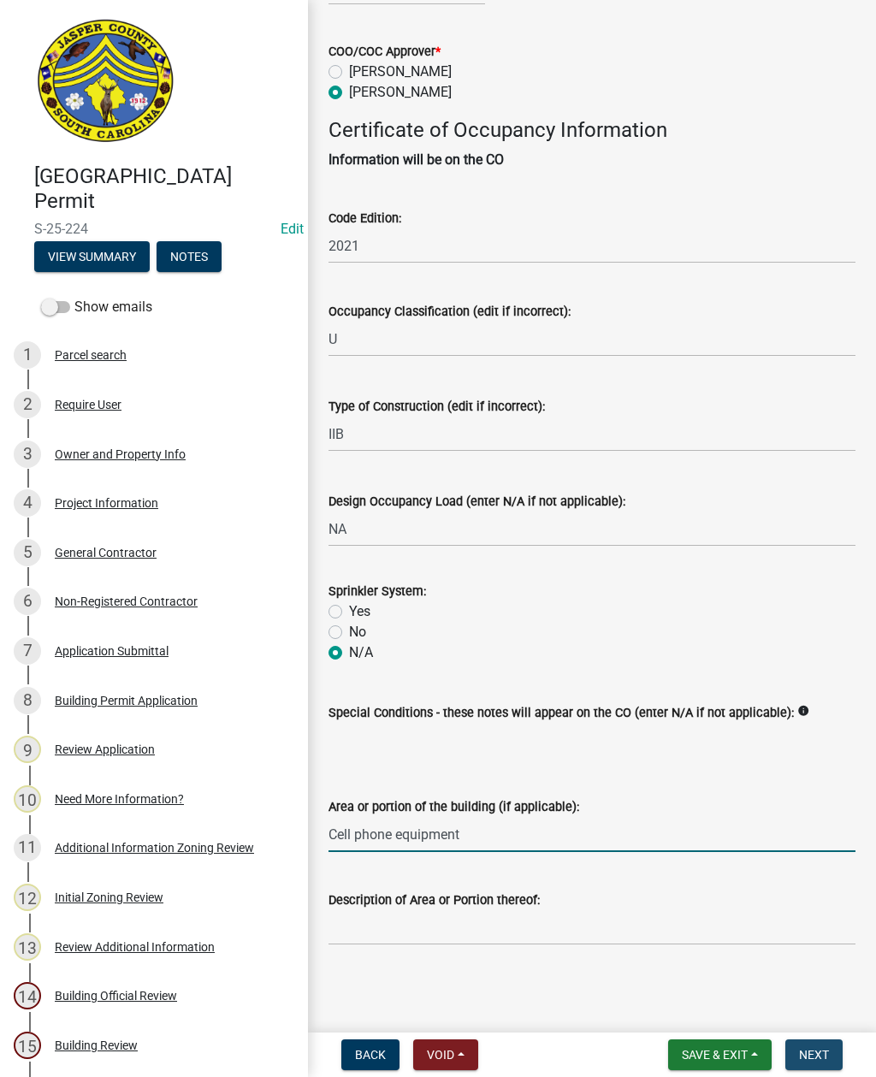
scroll to position [0, 0]
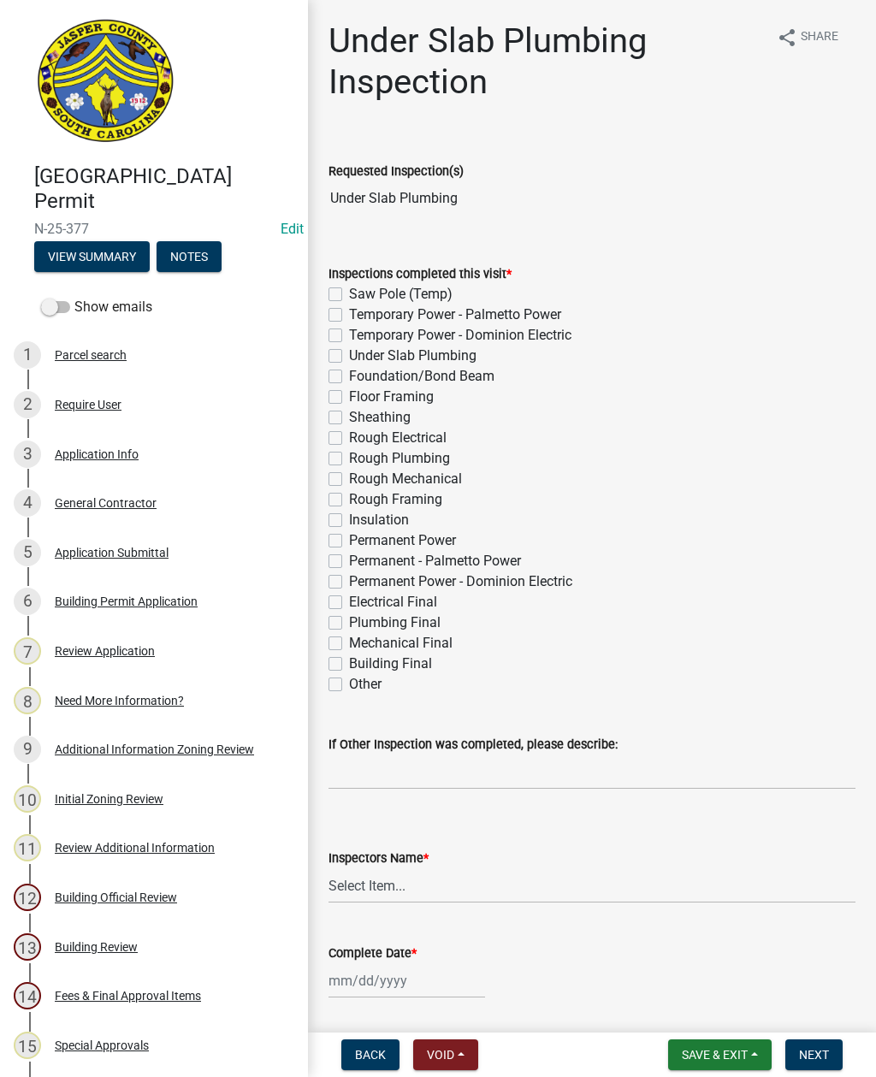
click at [109, 349] on div "Parcel search" at bounding box center [91, 355] width 72 height 12
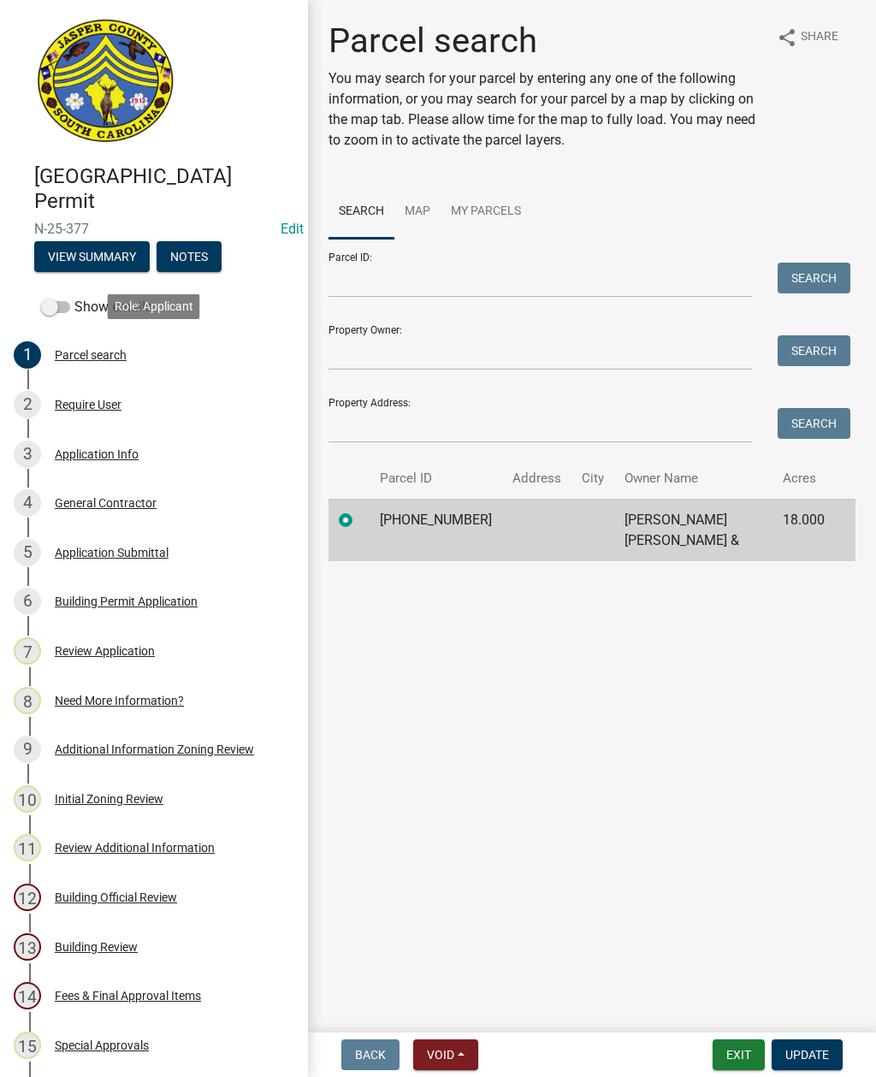
click at [456, 524] on td "[PHONE_NUMBER]" at bounding box center [436, 530] width 133 height 62
click at [121, 453] on div "Application Info" at bounding box center [97, 454] width 84 height 12
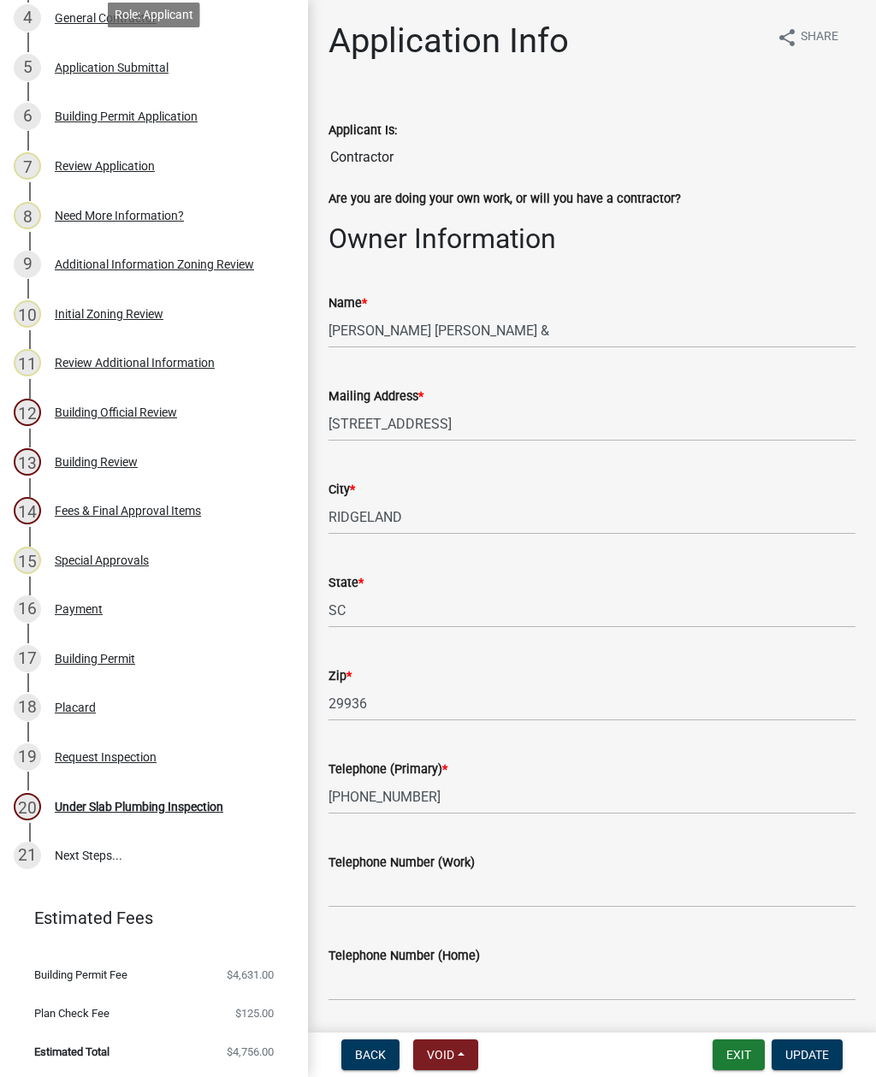
scroll to position [484, 0]
click at [181, 802] on div "Under Slab Plumbing Inspection" at bounding box center [139, 808] width 169 height 12
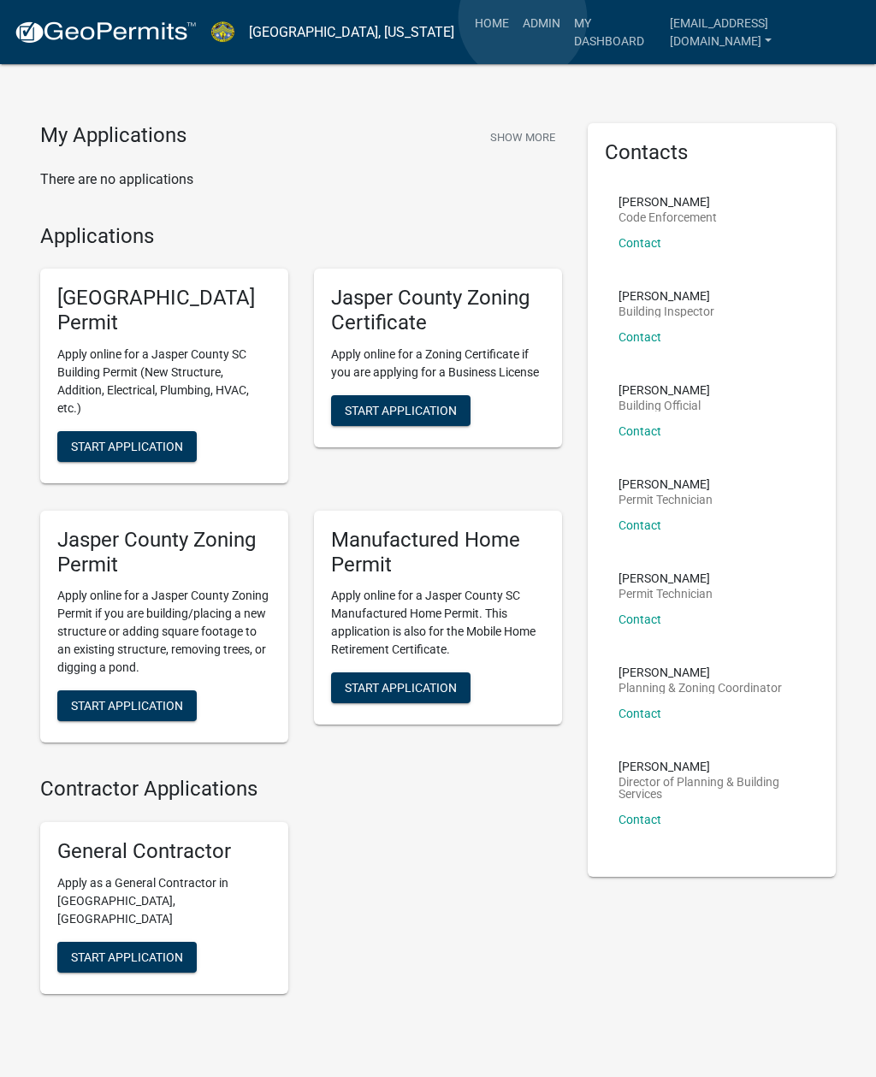
click at [523, 19] on link "Admin" at bounding box center [541, 23] width 51 height 33
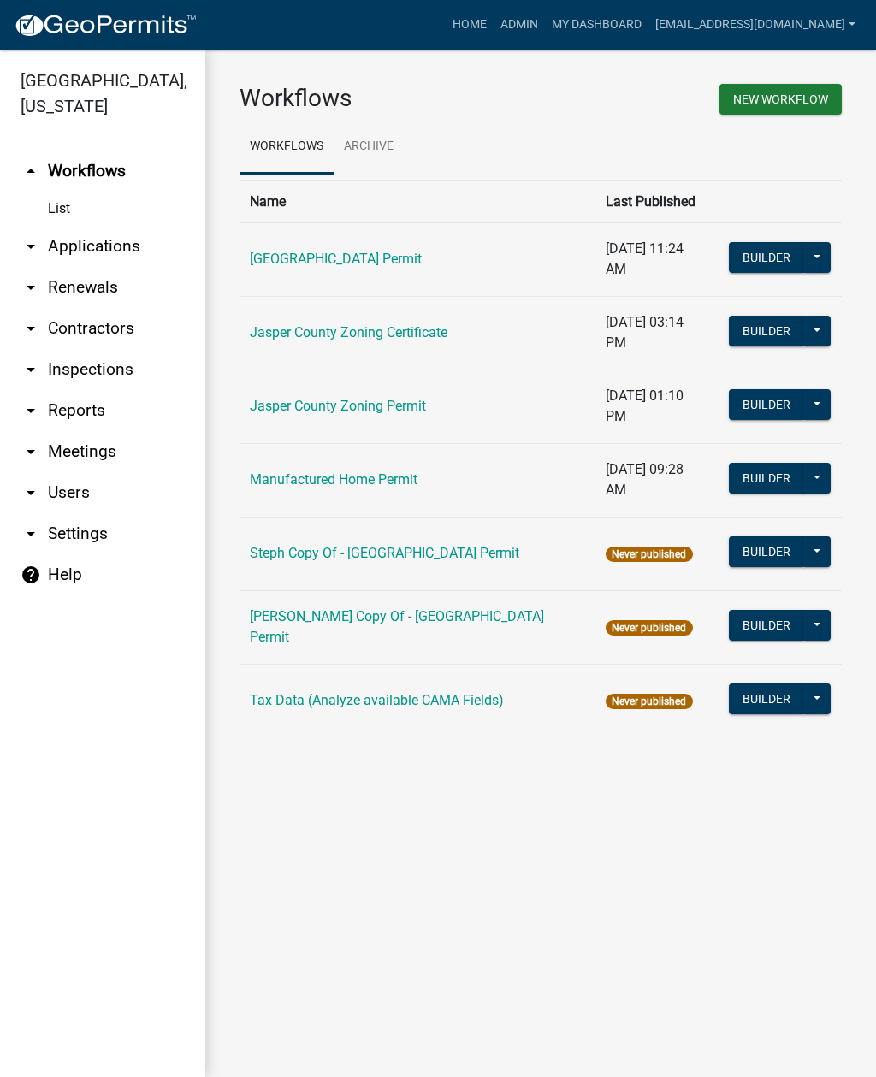
click at [124, 246] on link "arrow_drop_down Applications" at bounding box center [102, 246] width 205 height 41
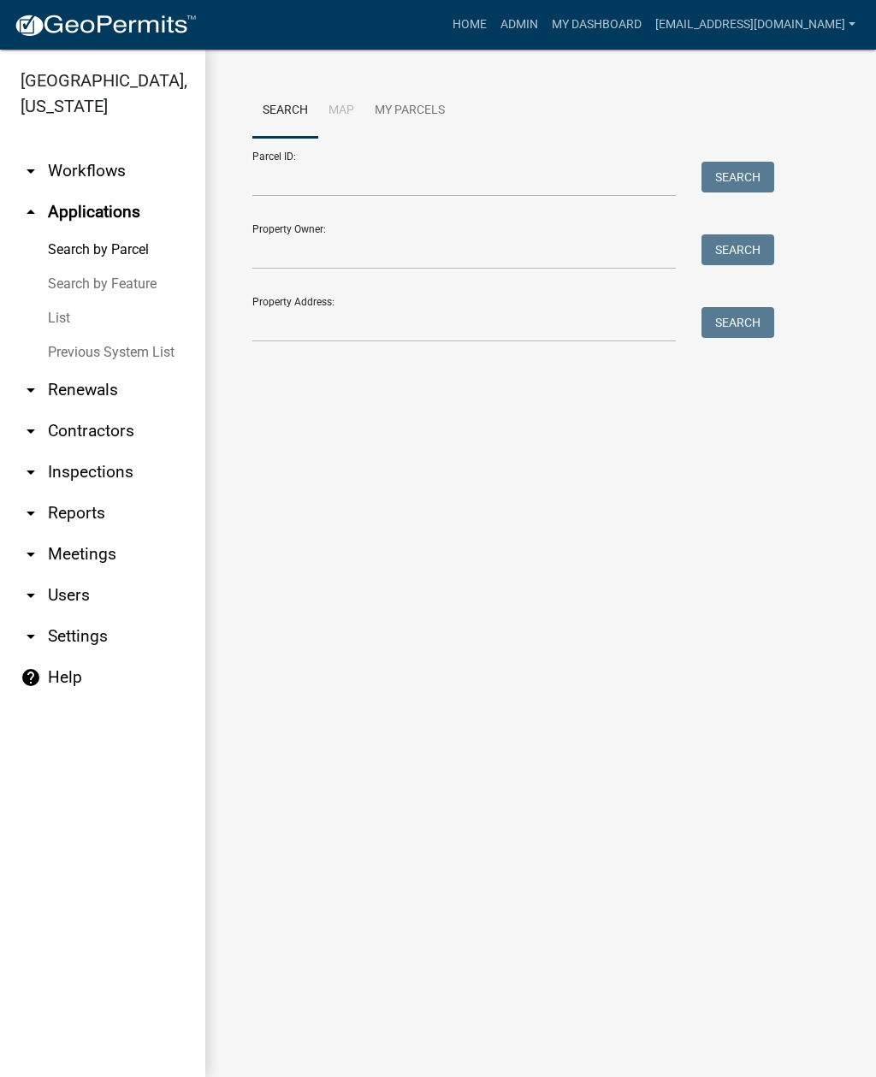
click at [57, 323] on link "List" at bounding box center [102, 318] width 205 height 34
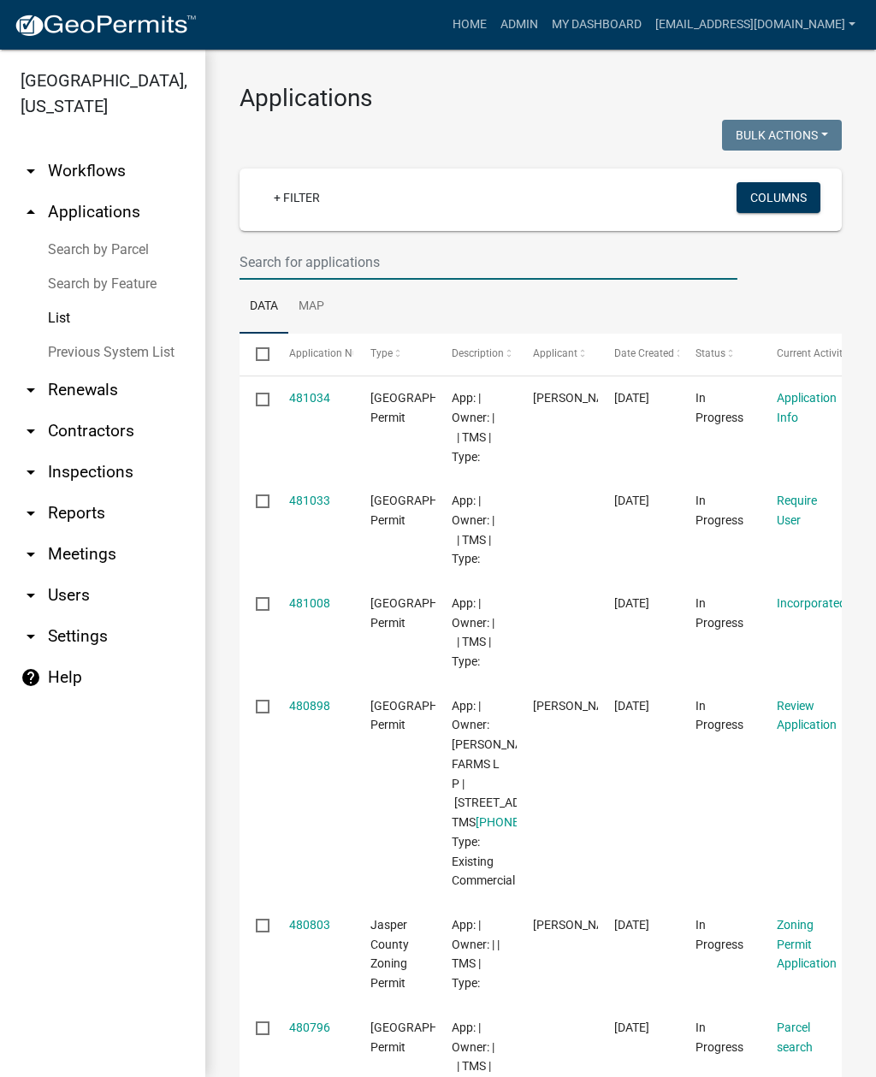
click at [410, 252] on input "text" at bounding box center [489, 262] width 498 height 35
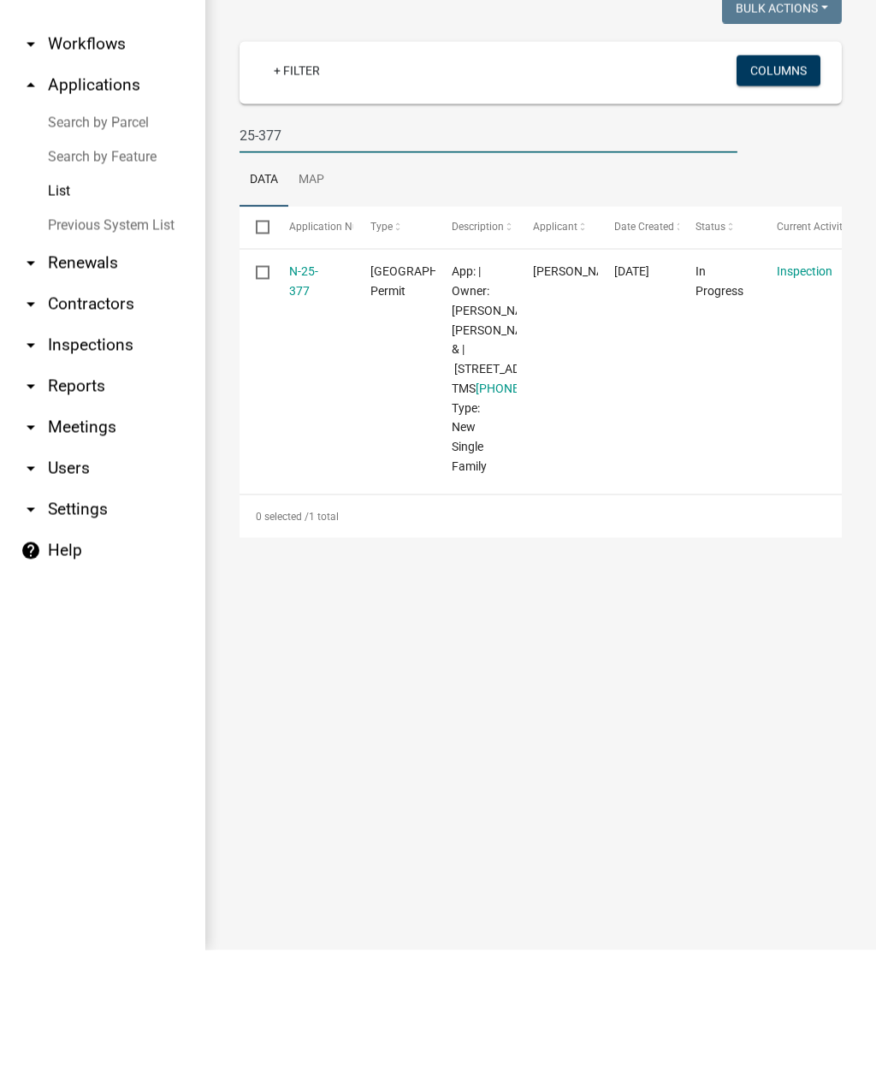
type input "25-377"
click at [299, 391] on link "N-25-377" at bounding box center [303, 407] width 29 height 33
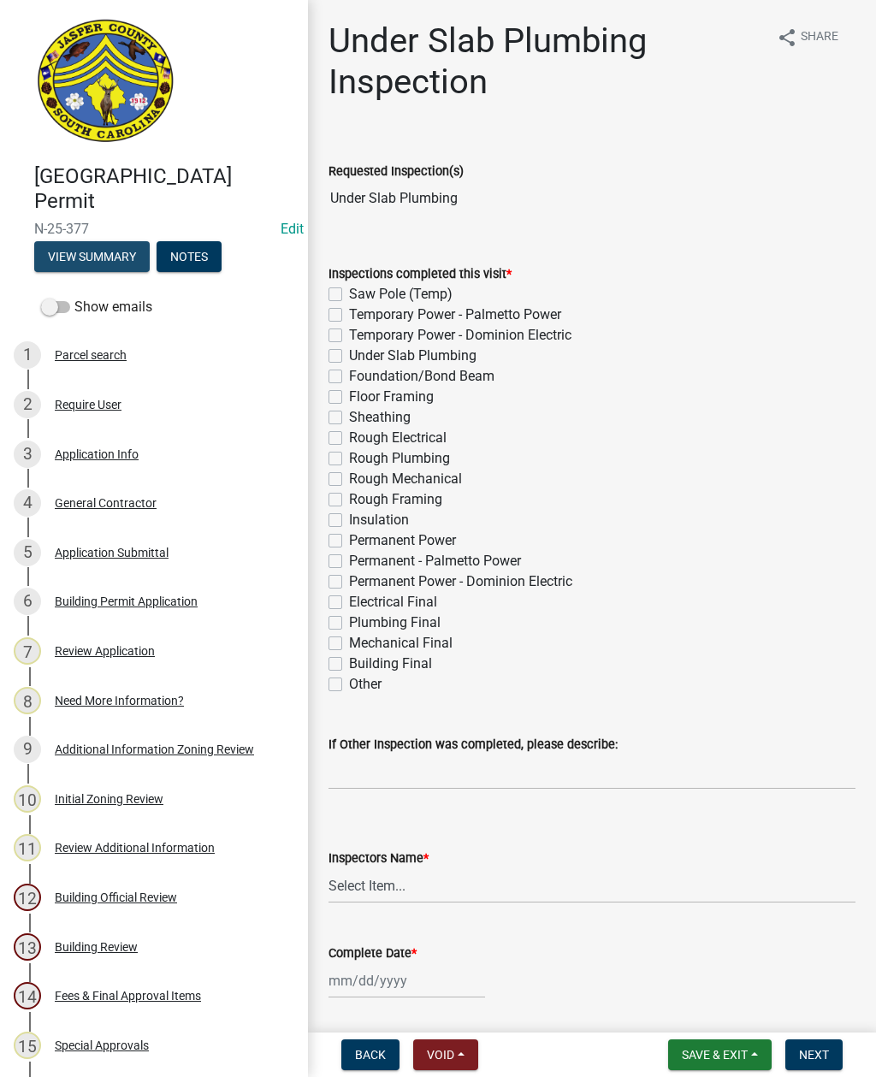
click at [101, 249] on button "View Summary" at bounding box center [91, 256] width 115 height 31
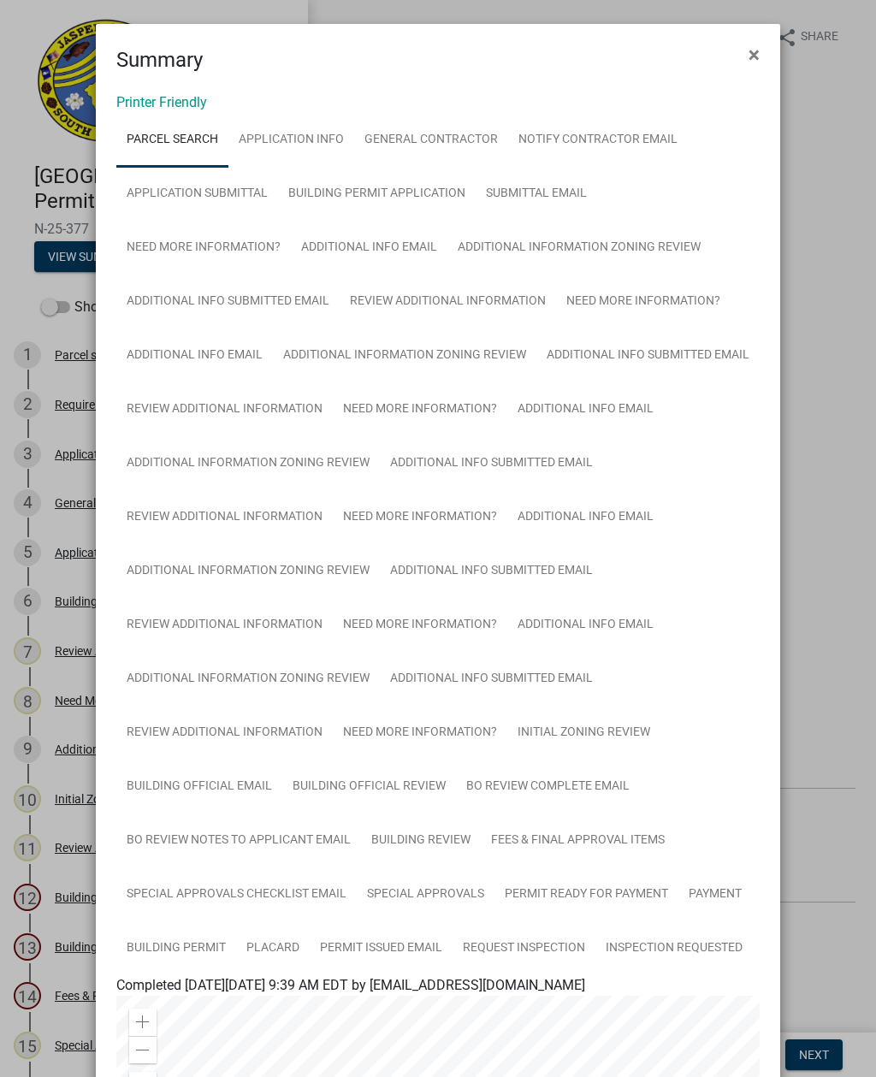
click at [745, 58] on button "×" at bounding box center [754, 55] width 38 height 48
